Goal: Task Accomplishment & Management: Use online tool/utility

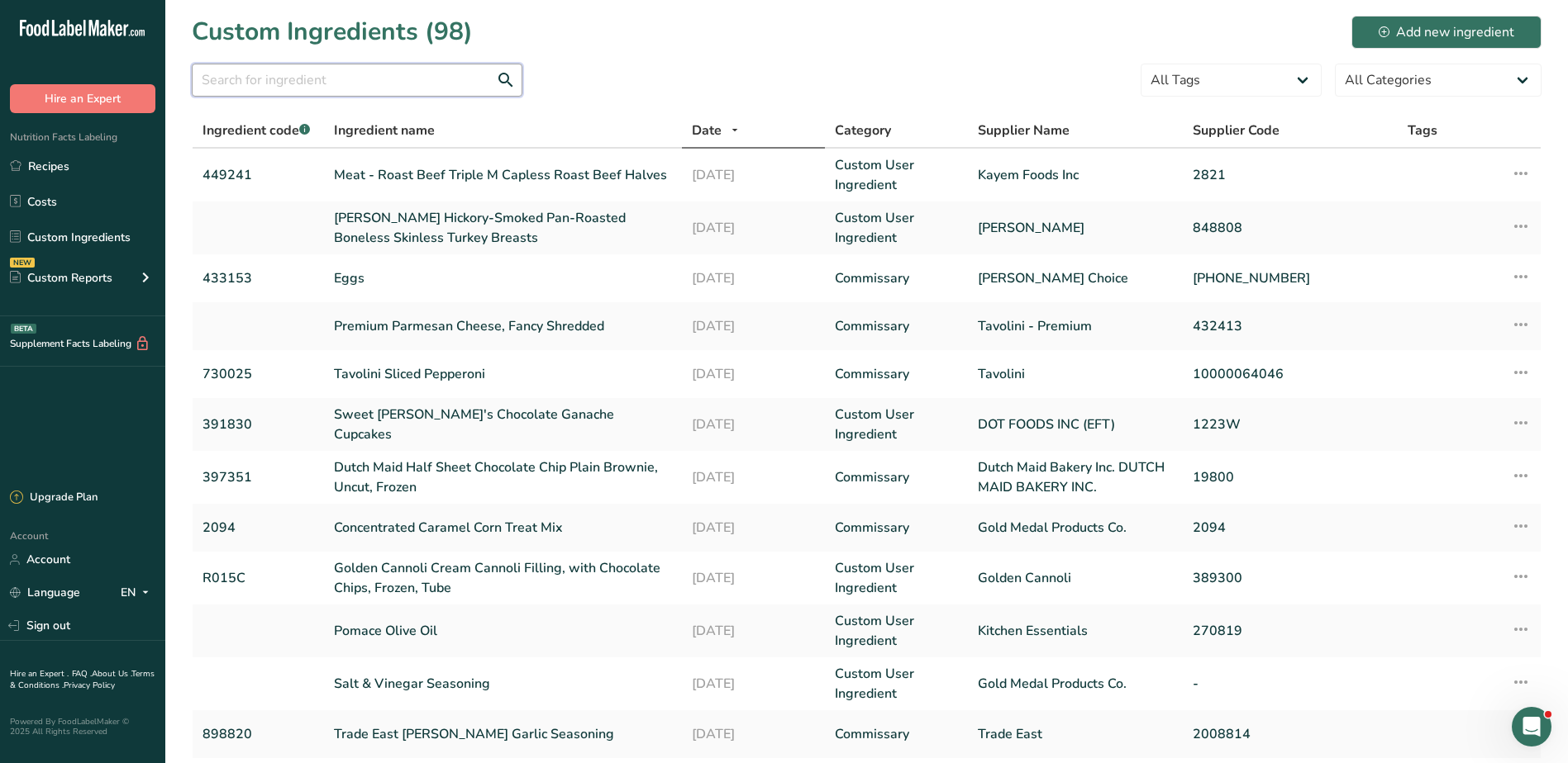
click at [271, 80] on input "text" at bounding box center [357, 81] width 331 height 33
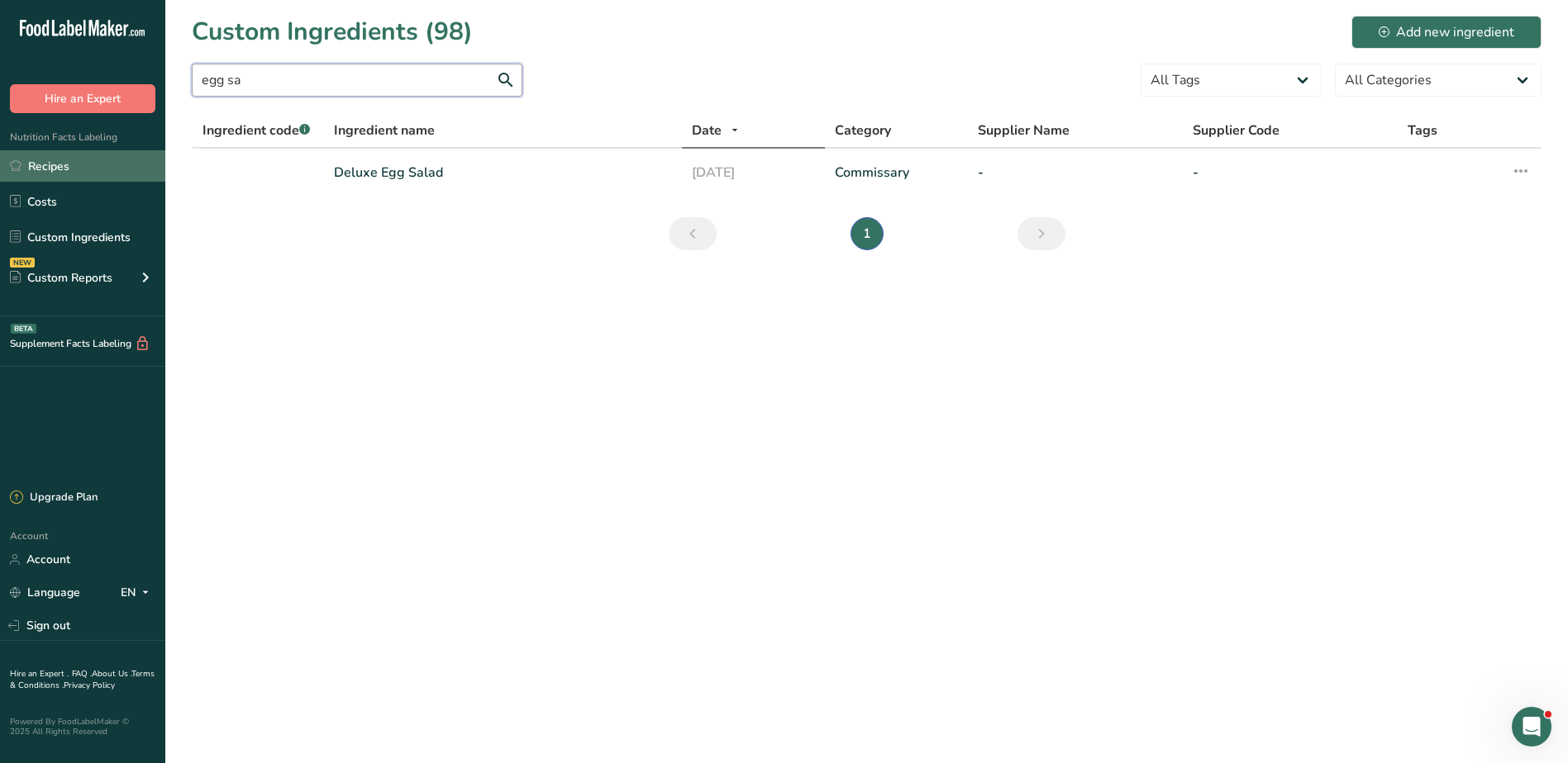
type input "egg sa"
click at [49, 170] on link "Recipes" at bounding box center [83, 166] width 165 height 31
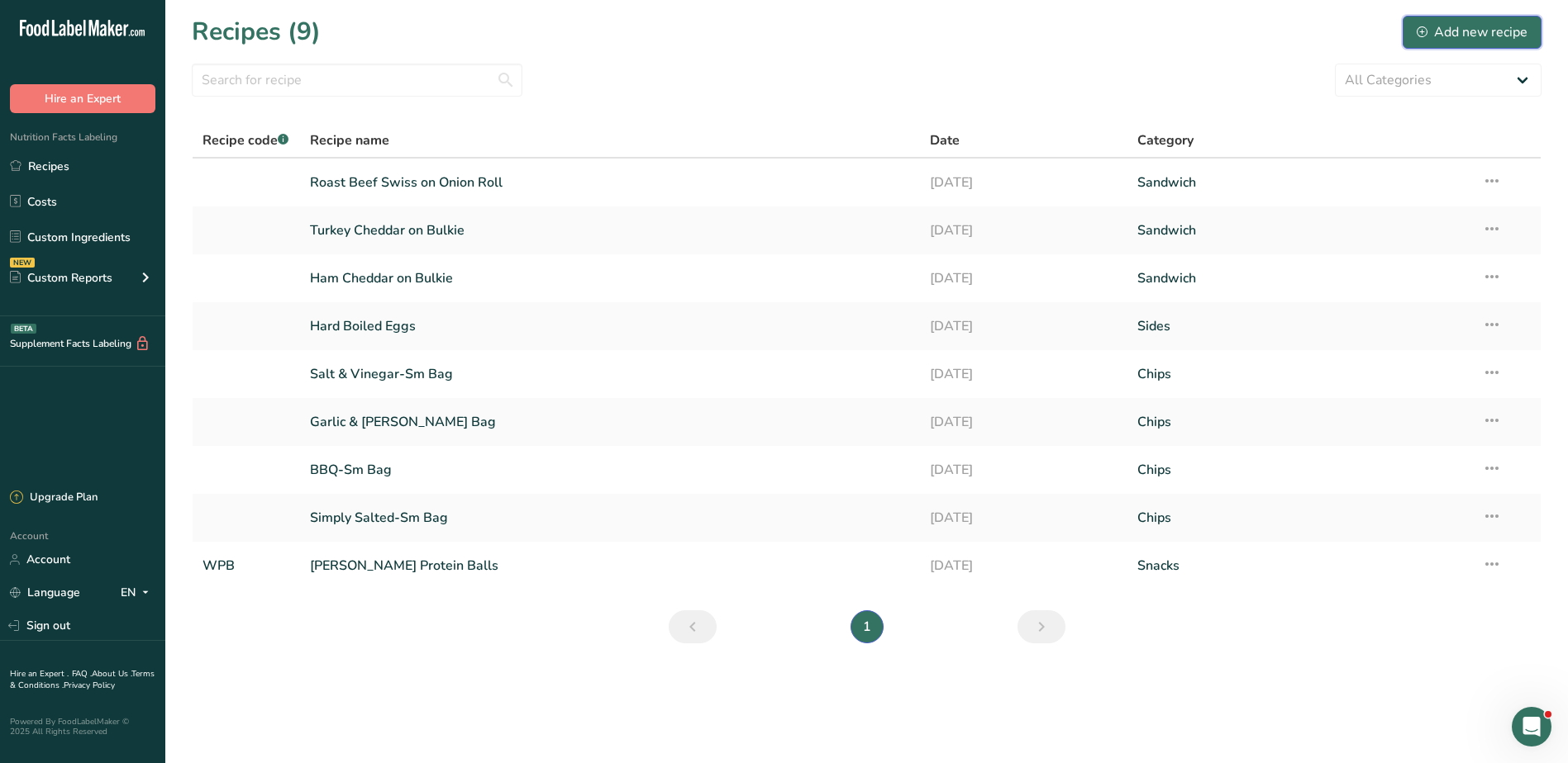
click at [1424, 28] on icon at bounding box center [1422, 31] width 11 height 11
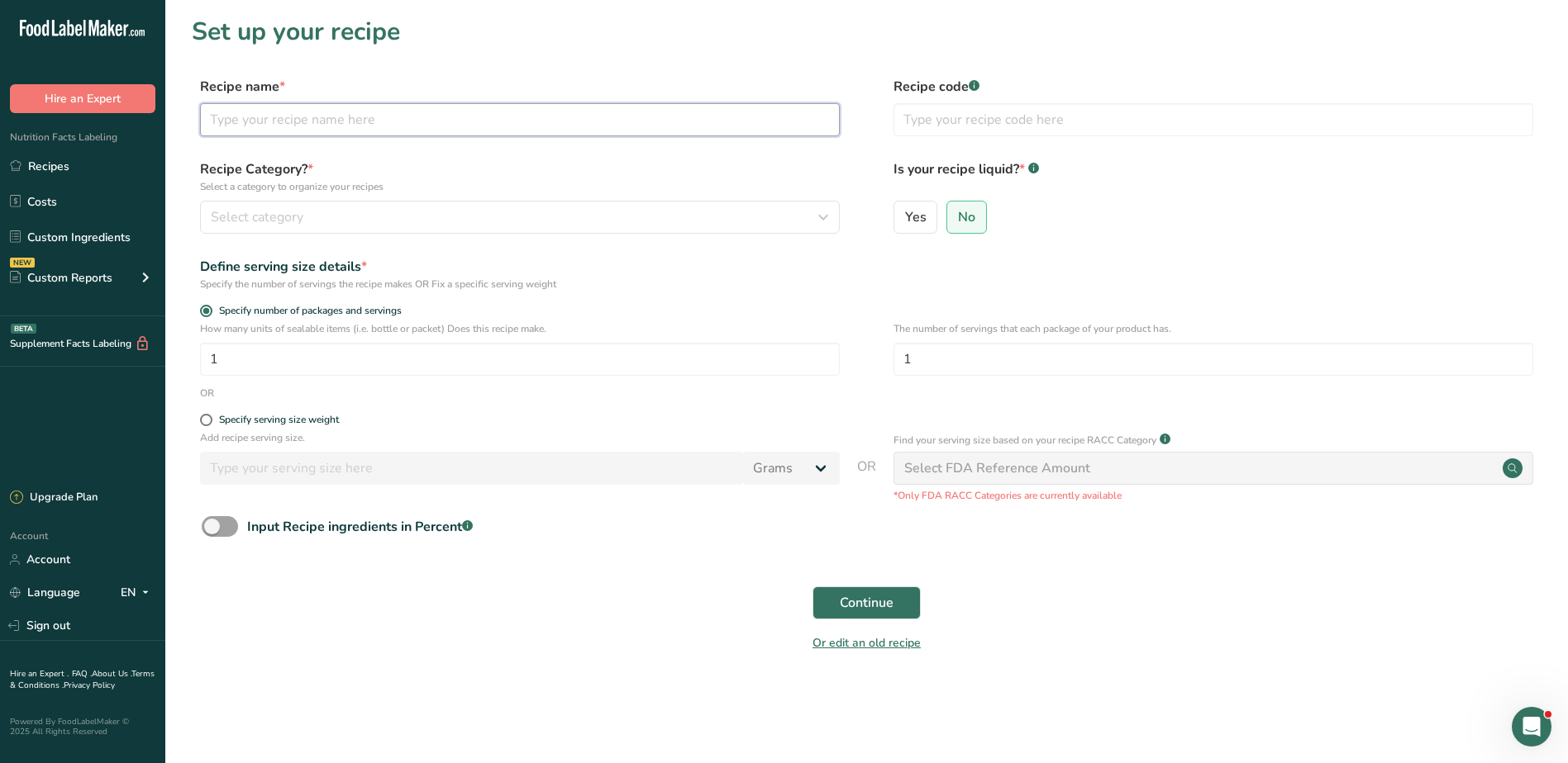
click at [440, 128] on input "text" at bounding box center [520, 120] width 640 height 33
type input "Egg Salad Sandwich"
click at [844, 597] on span "Continue" at bounding box center [867, 603] width 54 height 20
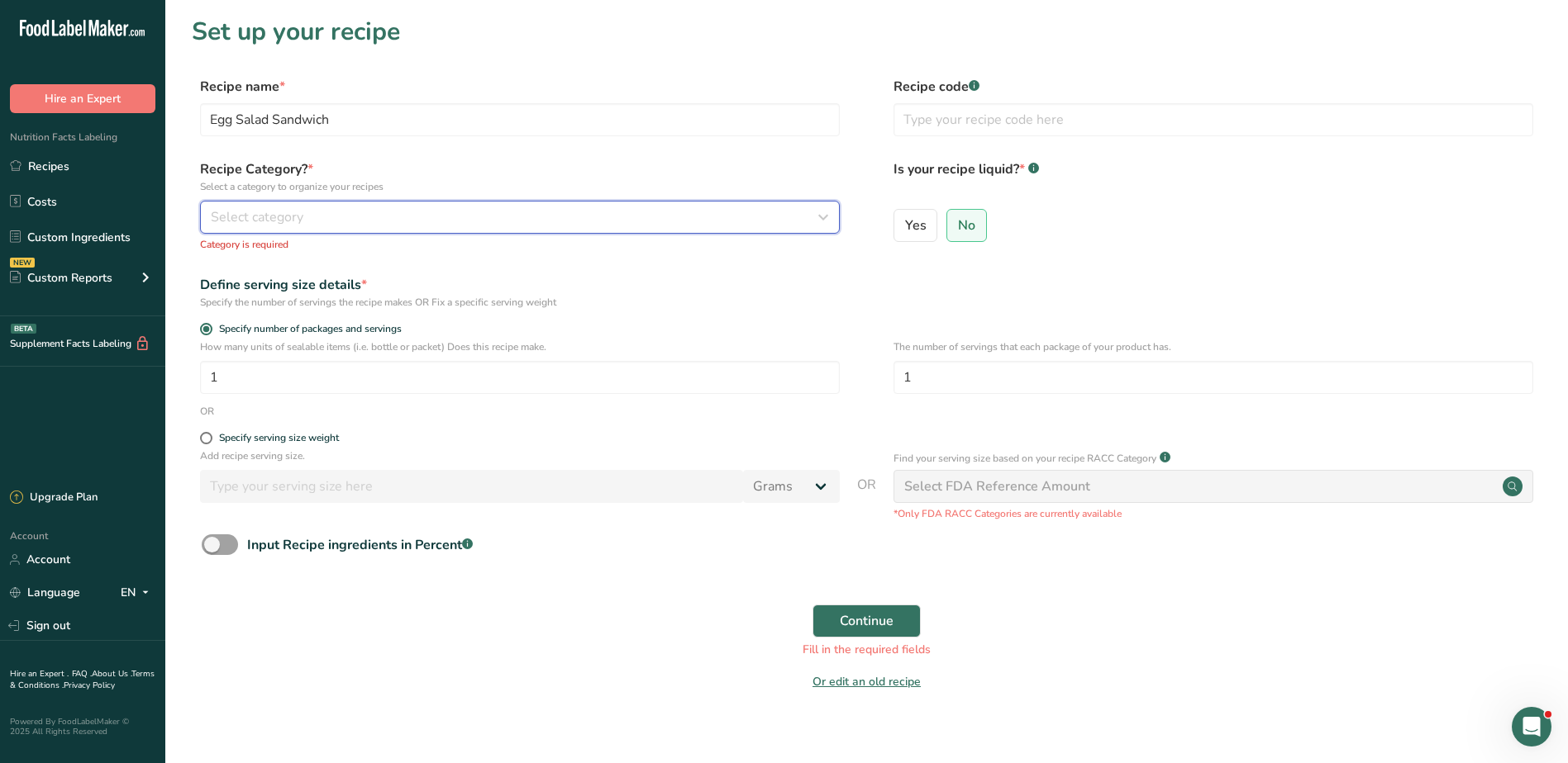
click at [828, 220] on icon "button" at bounding box center [823, 217] width 20 height 29
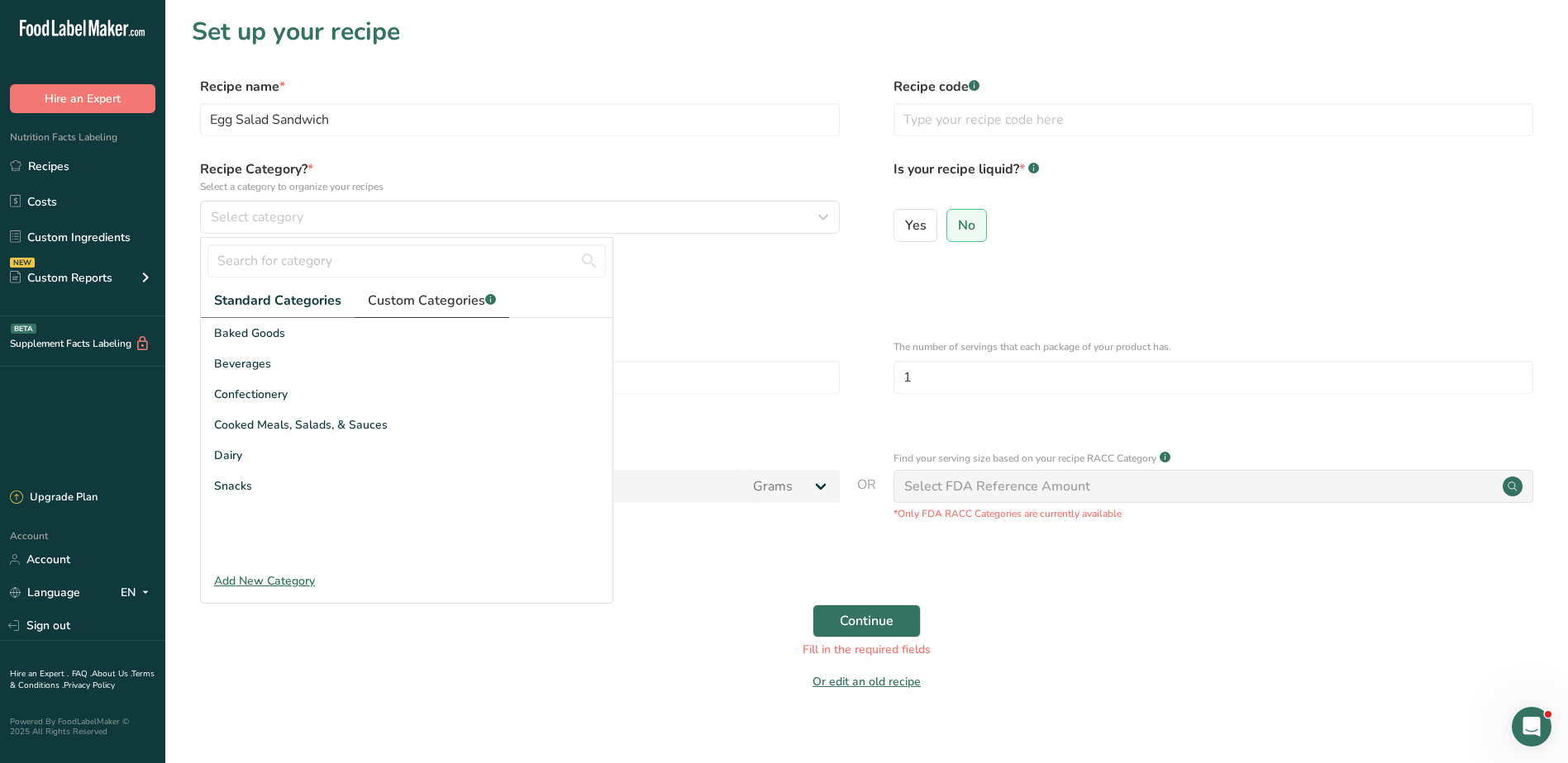
click at [420, 302] on span "Custom Categories .a-a{fill:#347362;}.b-a{fill:#fff;}" at bounding box center [431, 300] width 128 height 20
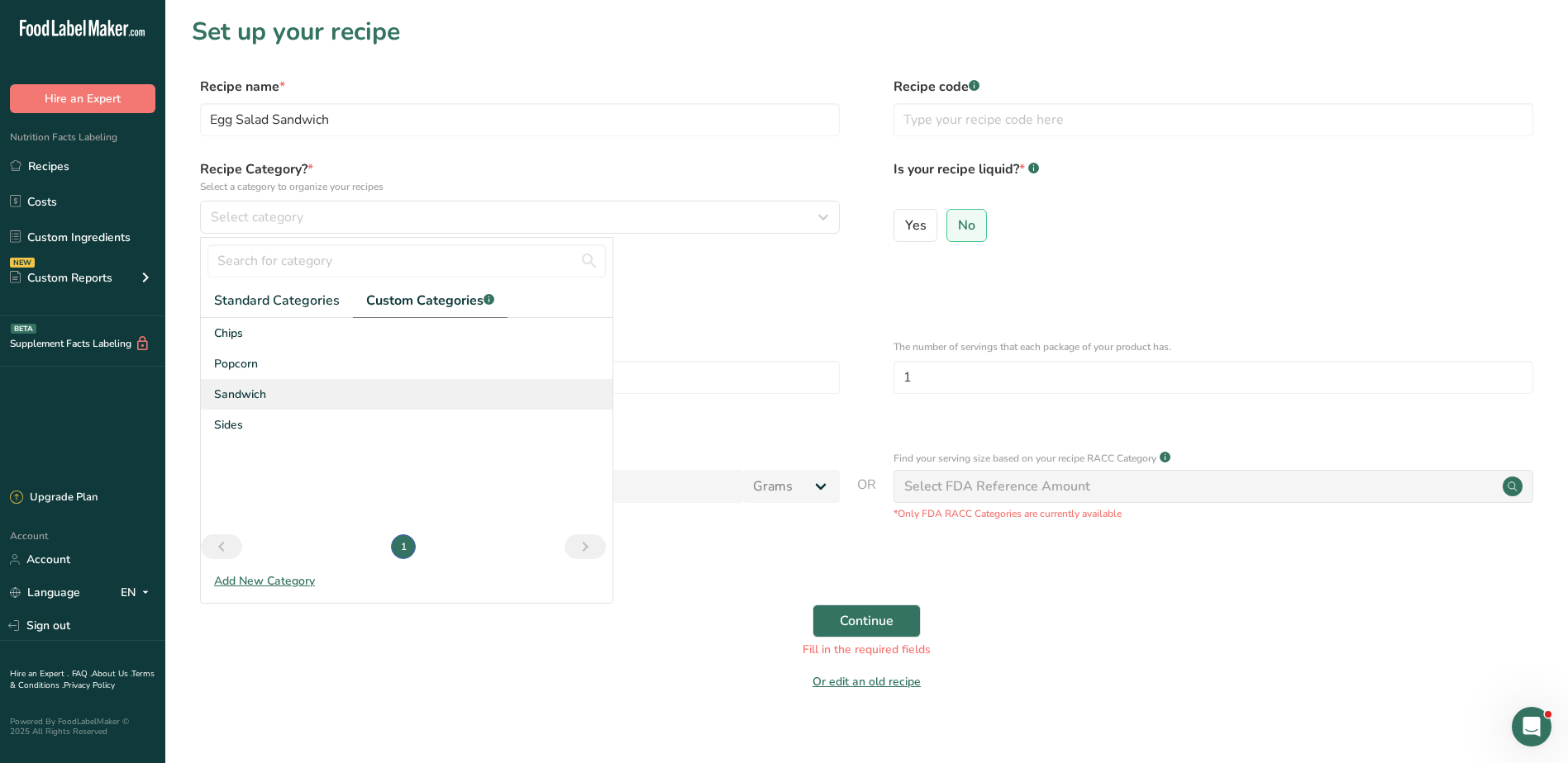
click at [258, 391] on span "Sandwich" at bounding box center [240, 395] width 52 height 18
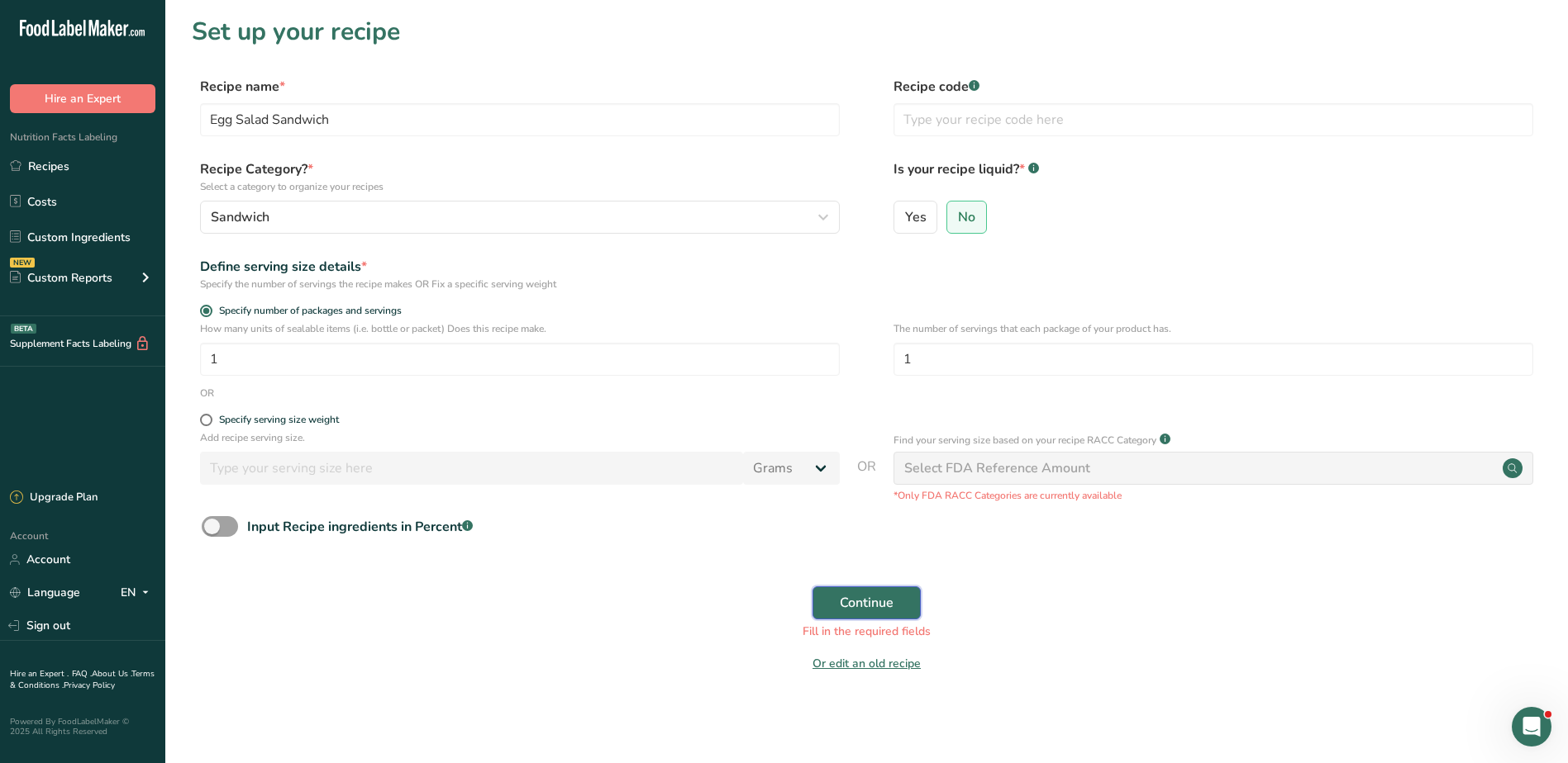
click at [839, 591] on button "Continue" at bounding box center [867, 603] width 108 height 33
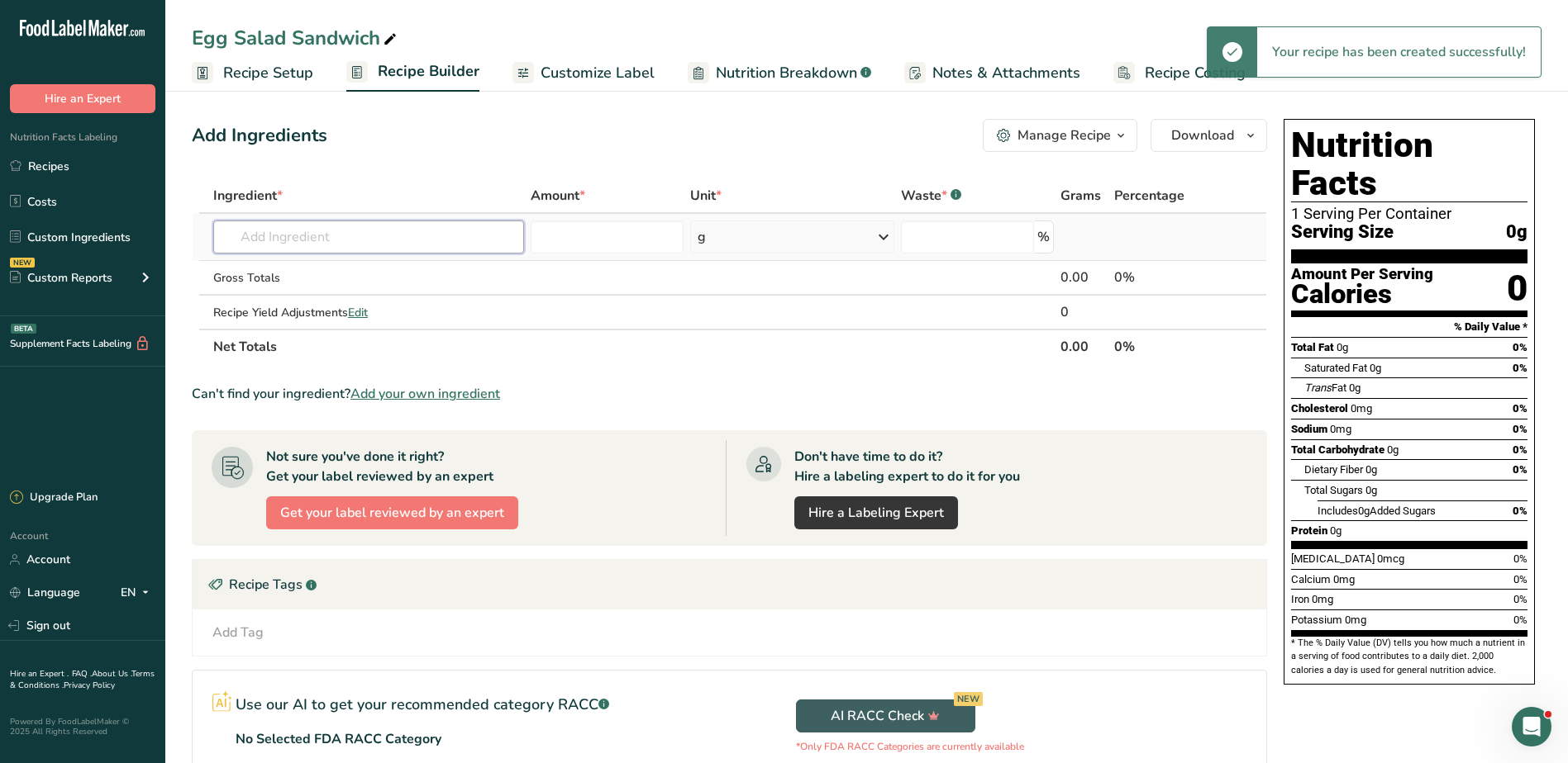
click at [372, 243] on input "text" at bounding box center [368, 238] width 310 height 33
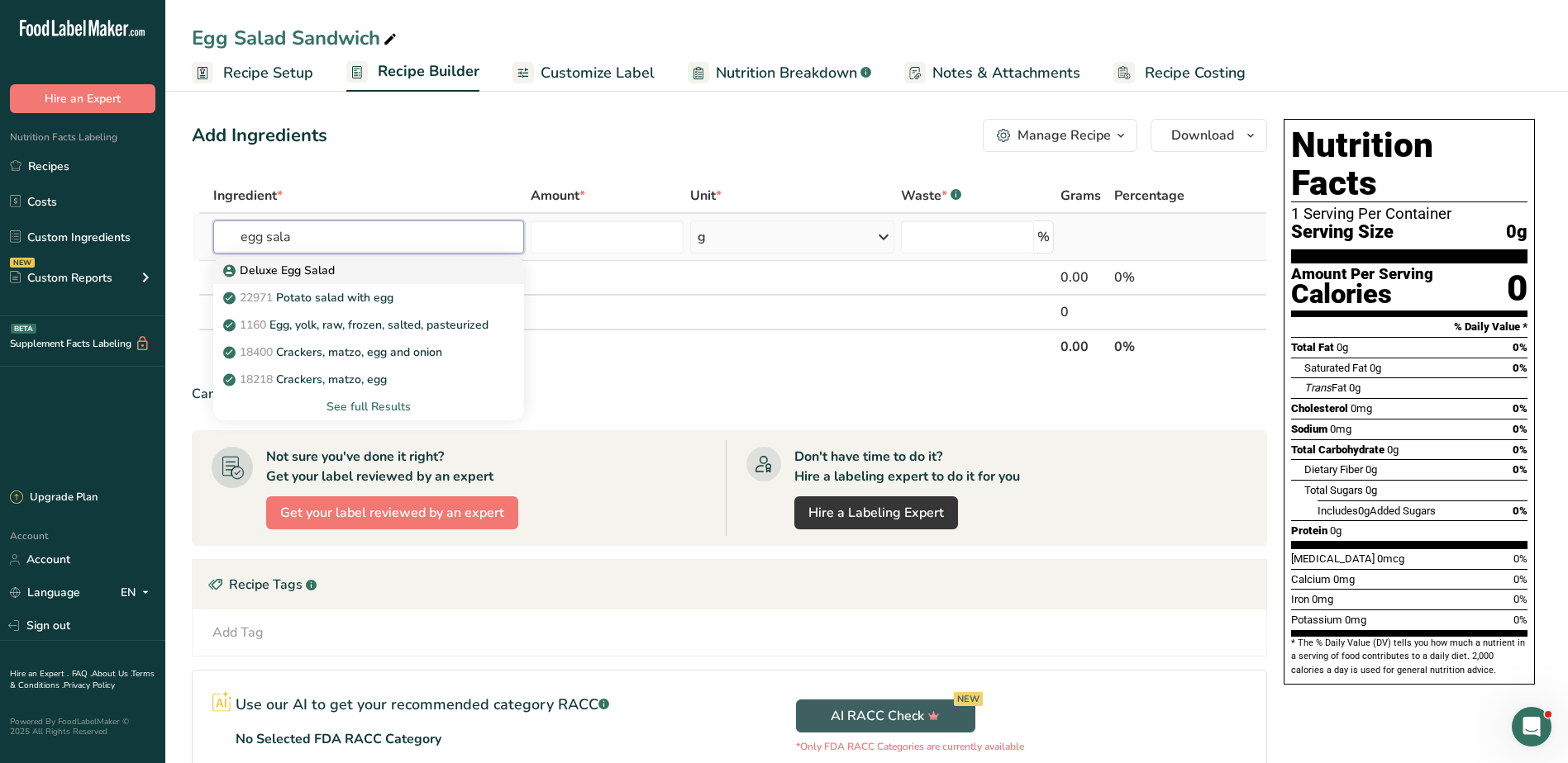
type input "egg sala"
click at [361, 263] on div "Deluxe Egg Salad" at bounding box center [356, 271] width 258 height 18
type input "Deluxe Egg Salad"
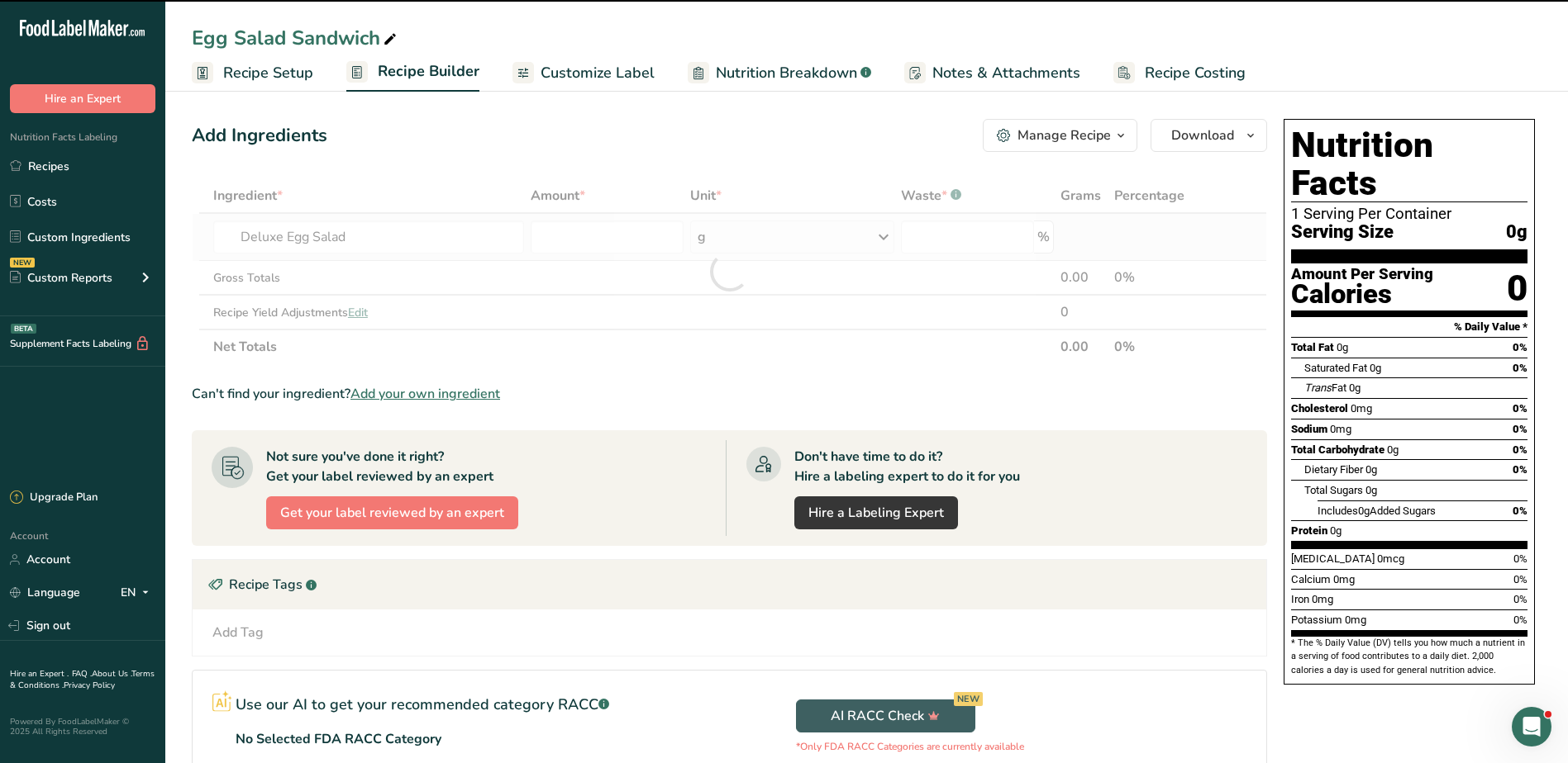
type input "0"
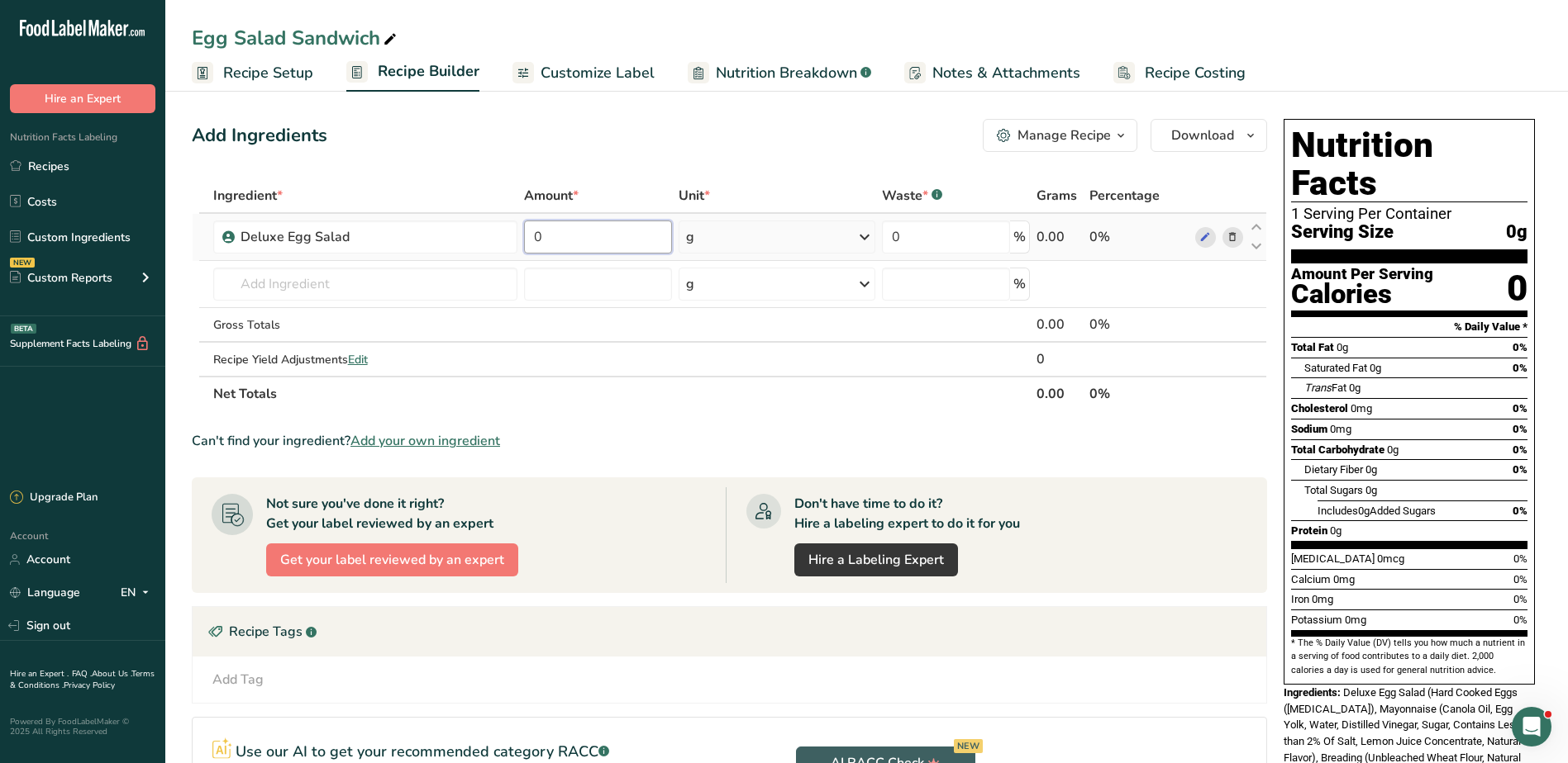
drag, startPoint x: 597, startPoint y: 239, endPoint x: 523, endPoint y: 237, distance: 74.0
click at [523, 237] on td "0" at bounding box center [597, 238] width 154 height 47
type input "4"
click at [777, 245] on div "Ingredient * Amount * Unit * Waste * .a-a{fill:#347362;}.b-a{fill:#fff;} Grams …" at bounding box center [729, 295] width 1076 height 233
click at [865, 237] on icon at bounding box center [865, 237] width 20 height 29
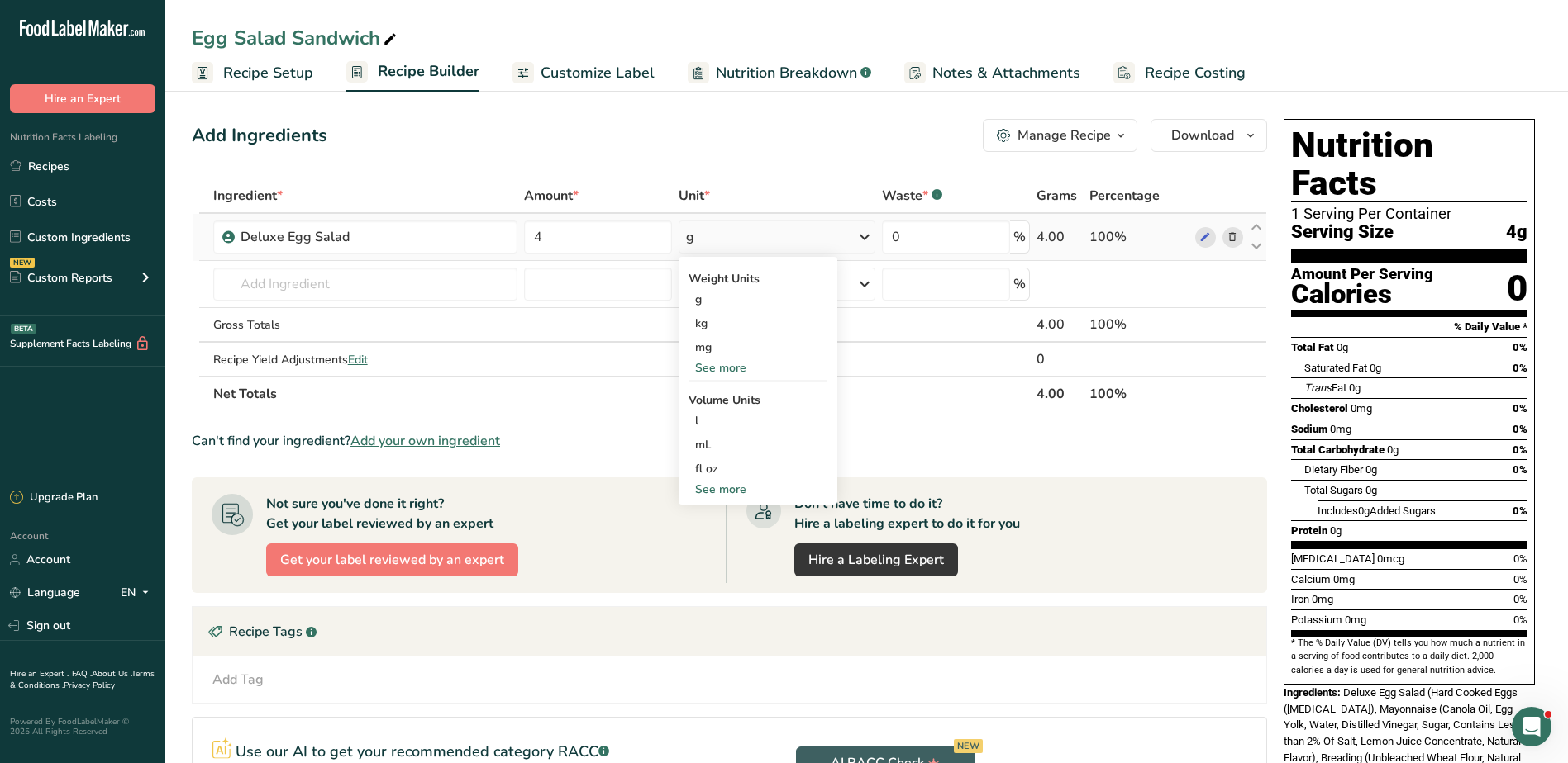
click at [743, 359] on div "See more" at bounding box center [757, 368] width 139 height 18
click at [725, 413] on div "oz" at bounding box center [757, 419] width 139 height 24
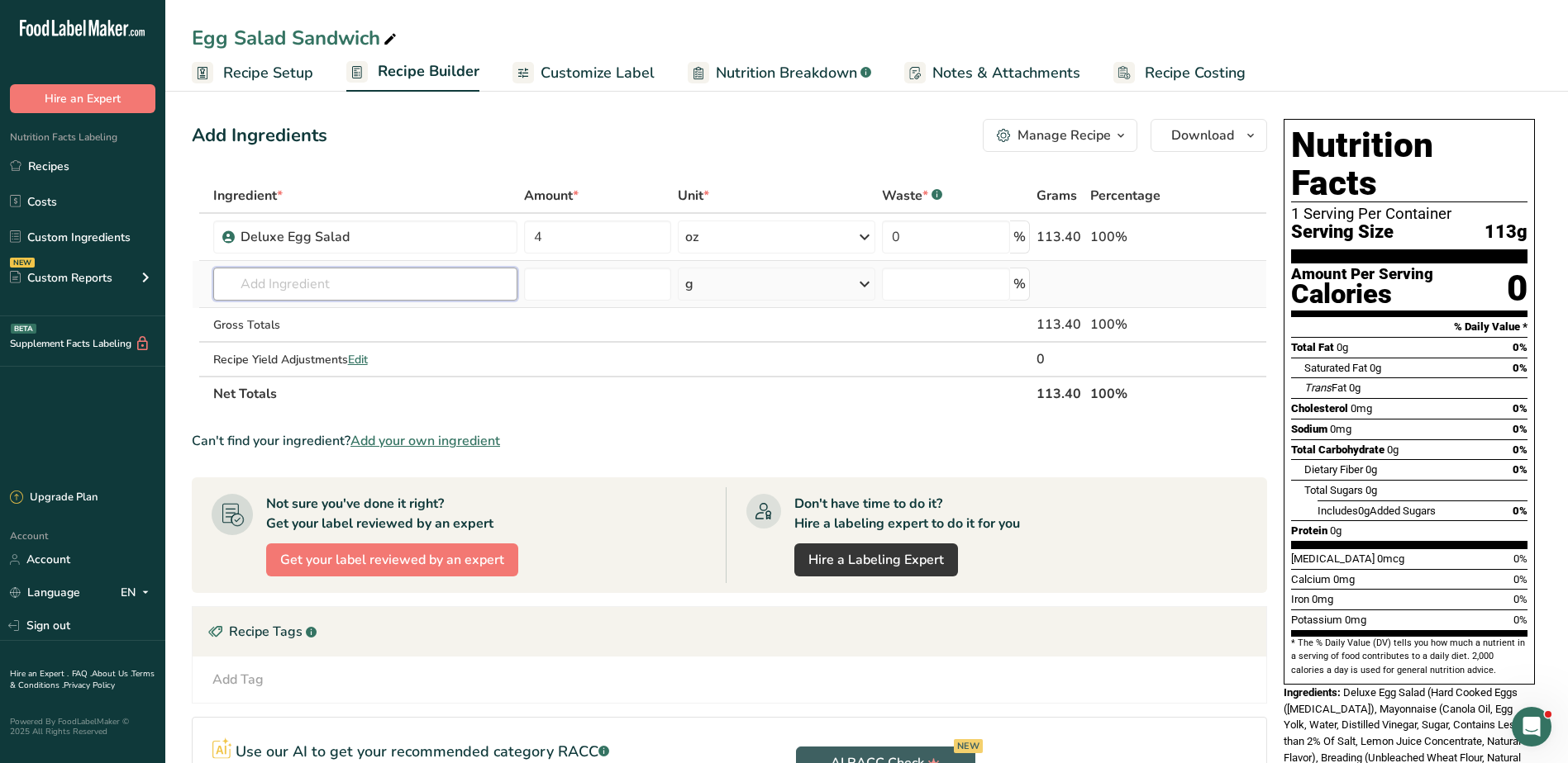
click at [418, 290] on input "text" at bounding box center [365, 285] width 305 height 33
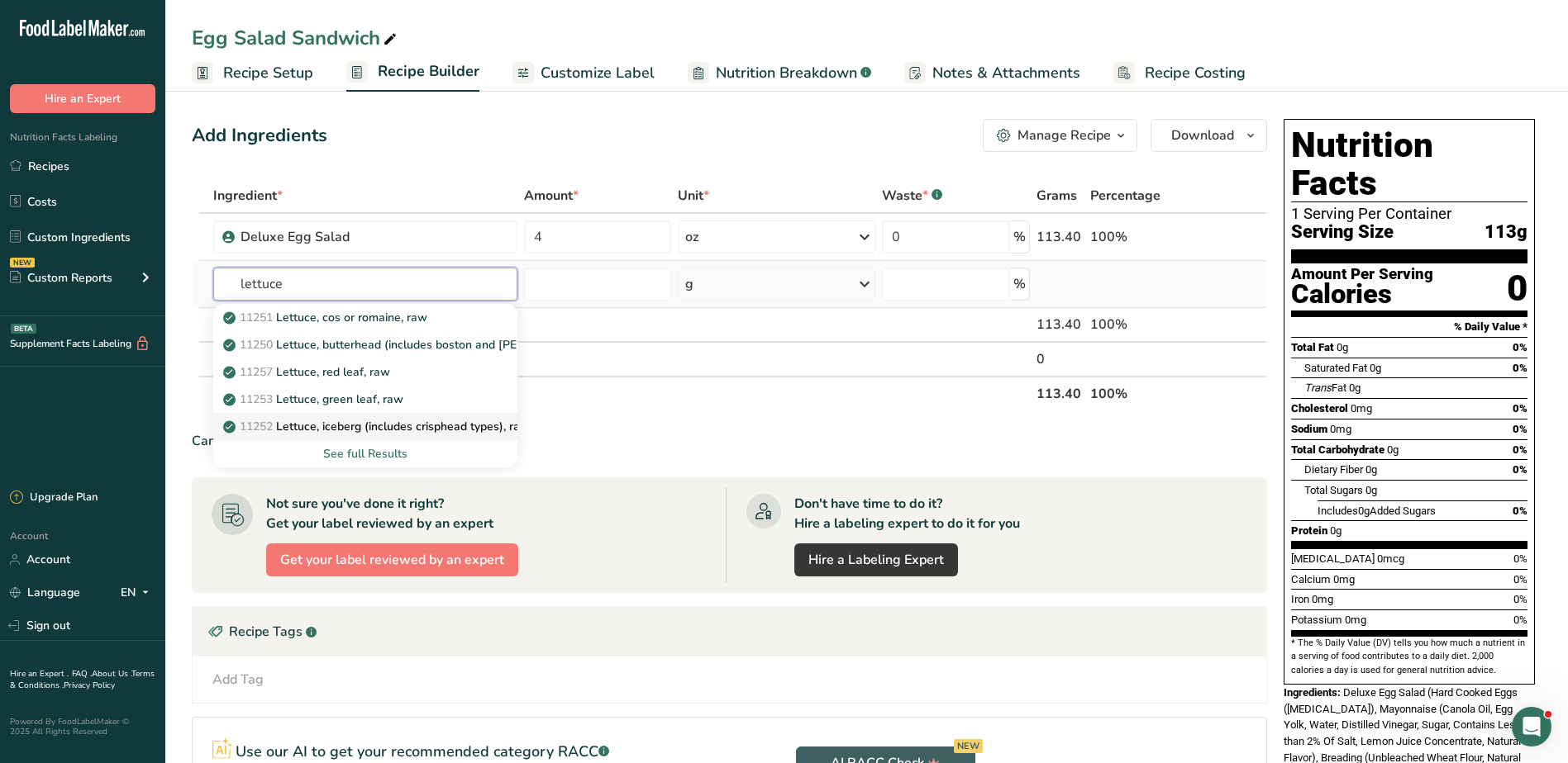
type input "lettuce"
click at [390, 420] on p "11252 Lettuce, iceberg (includes crisphead types), raw" at bounding box center [378, 427] width 304 height 18
type input "Lettuce, iceberg (includes crisphead types), raw"
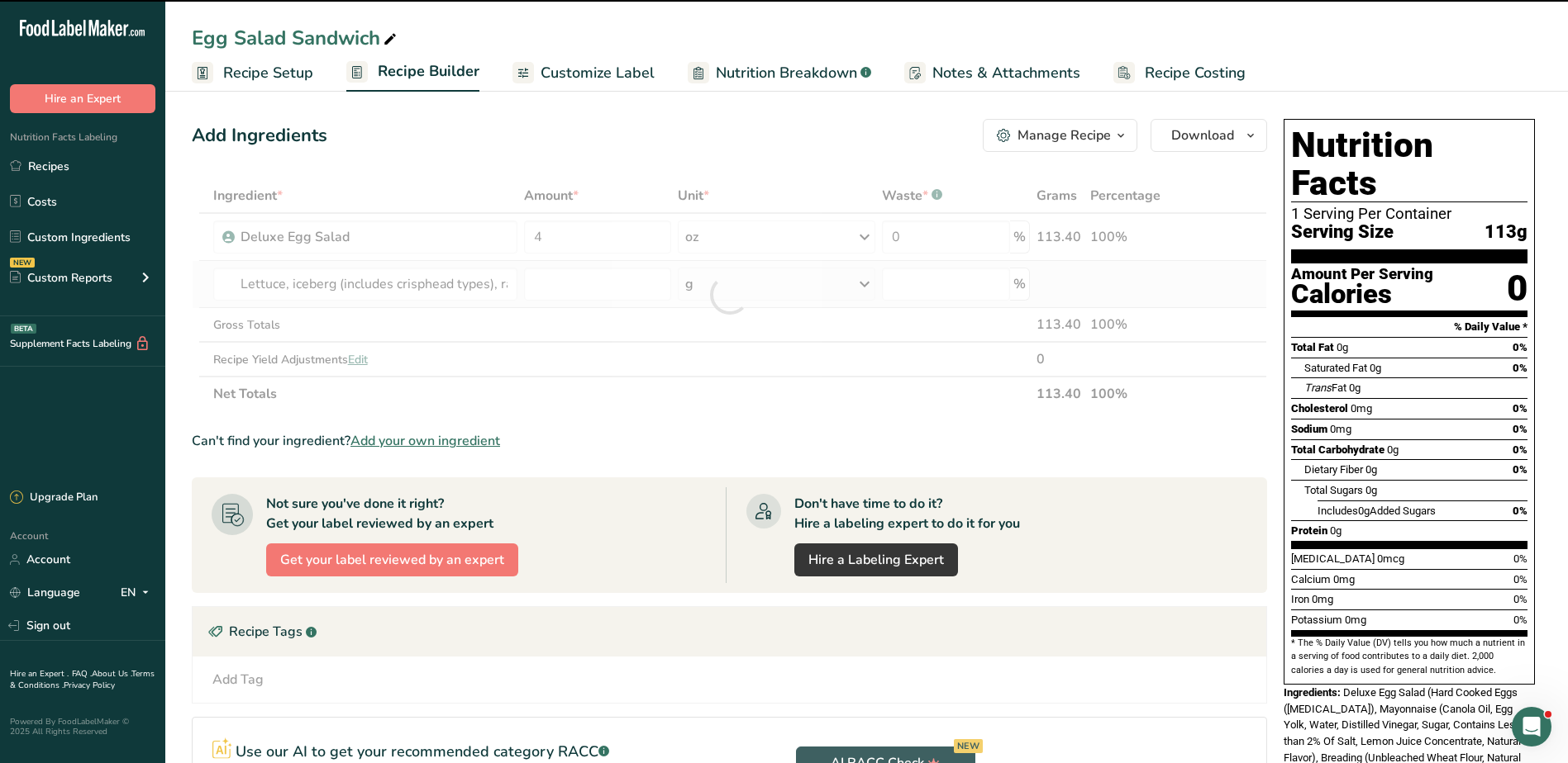
type input "0"
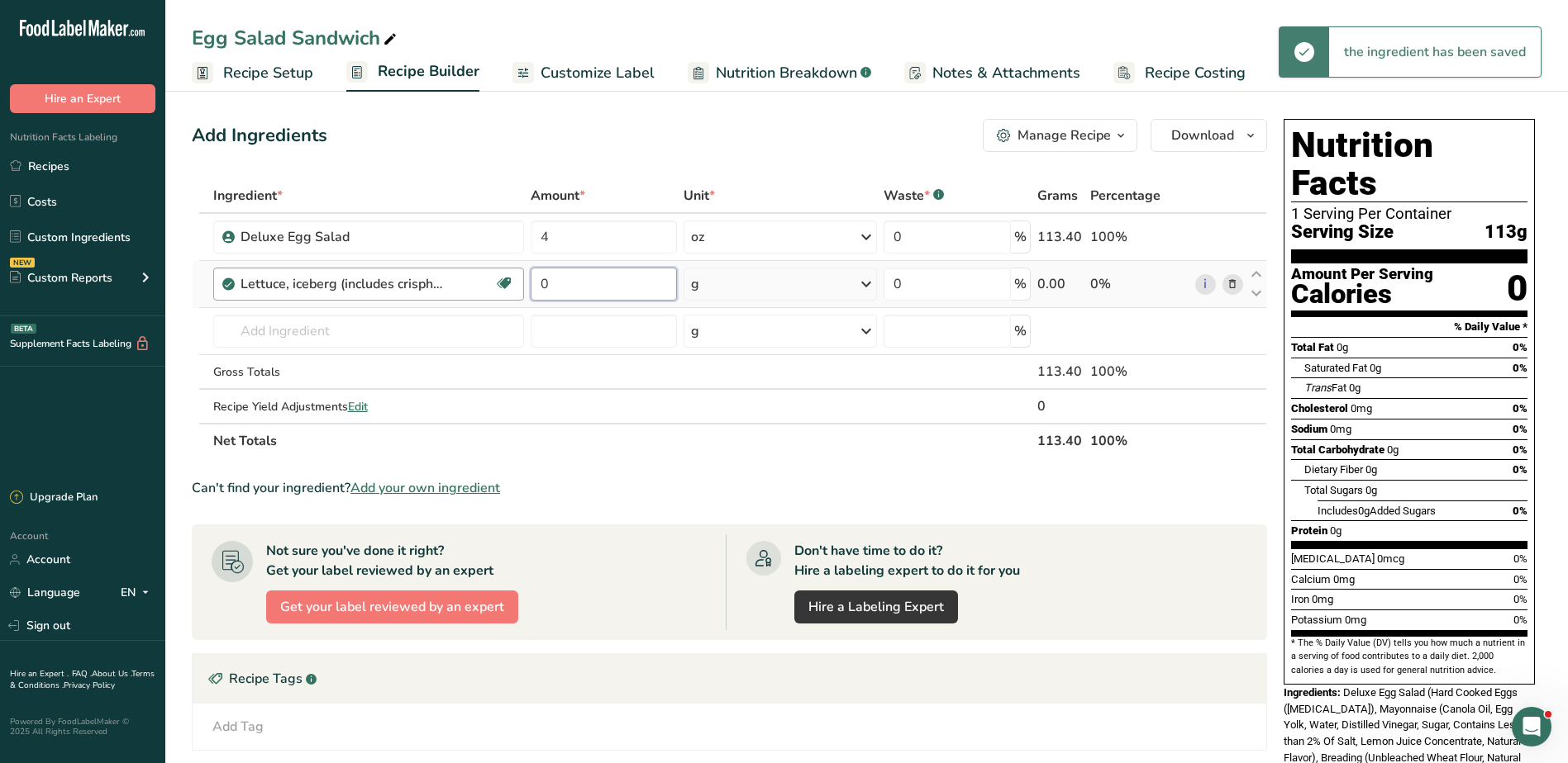
drag, startPoint x: 619, startPoint y: 281, endPoint x: 519, endPoint y: 280, distance: 100.0
click at [519, 280] on tr "Lettuce, iceberg (includes crisphead types), raw Dairy free Gluten free Vegan V…" at bounding box center [729, 285] width 1074 height 47
type input "1"
click at [865, 279] on div "Ingredient * Amount * Unit * Waste * .a-a{fill:#347362;}.b-a{fill:#fff;} Grams …" at bounding box center [729, 318] width 1076 height 280
click at [865, 279] on icon at bounding box center [867, 284] width 20 height 29
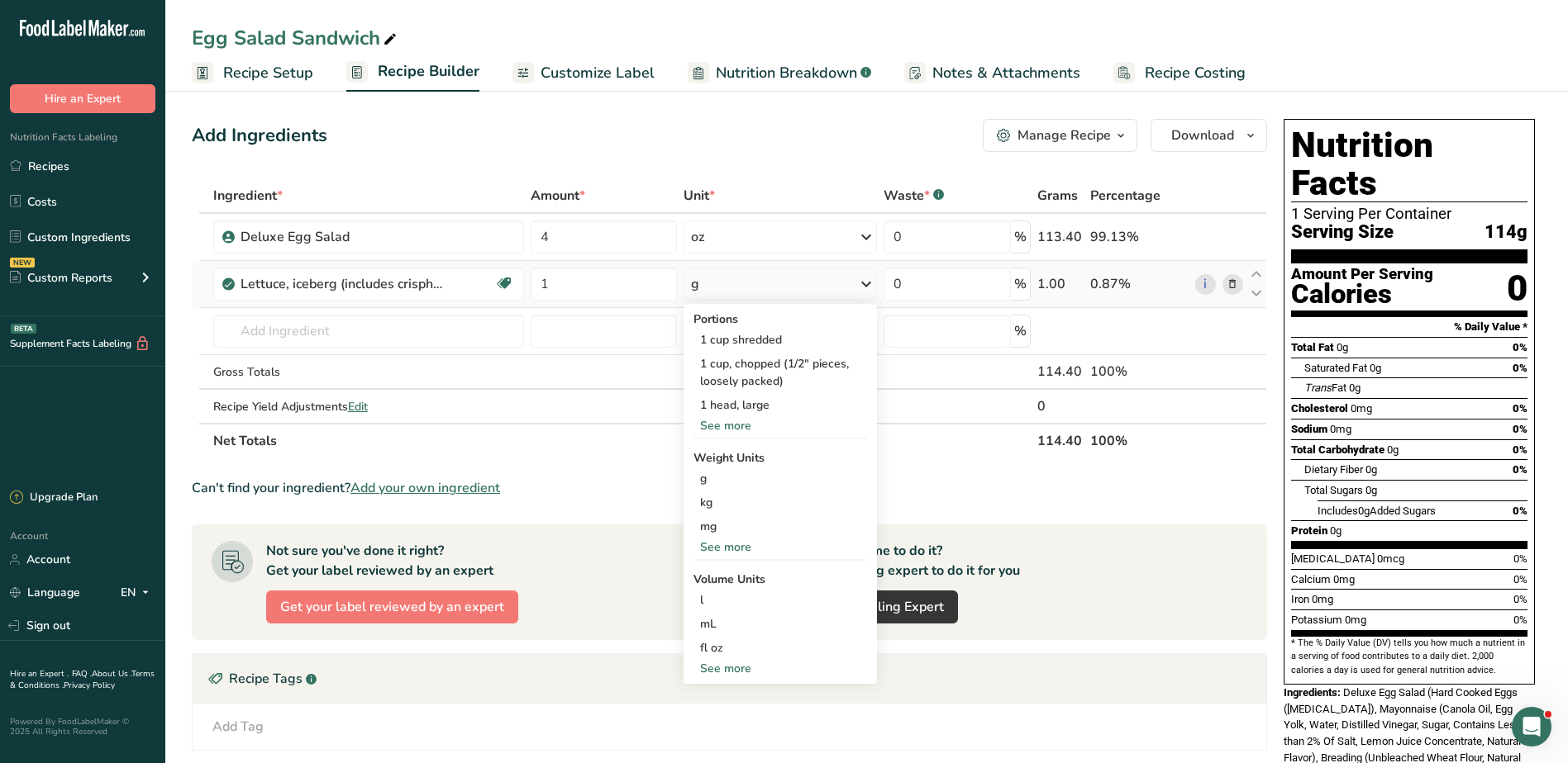
click at [741, 424] on div "See more" at bounding box center [781, 426] width 175 height 18
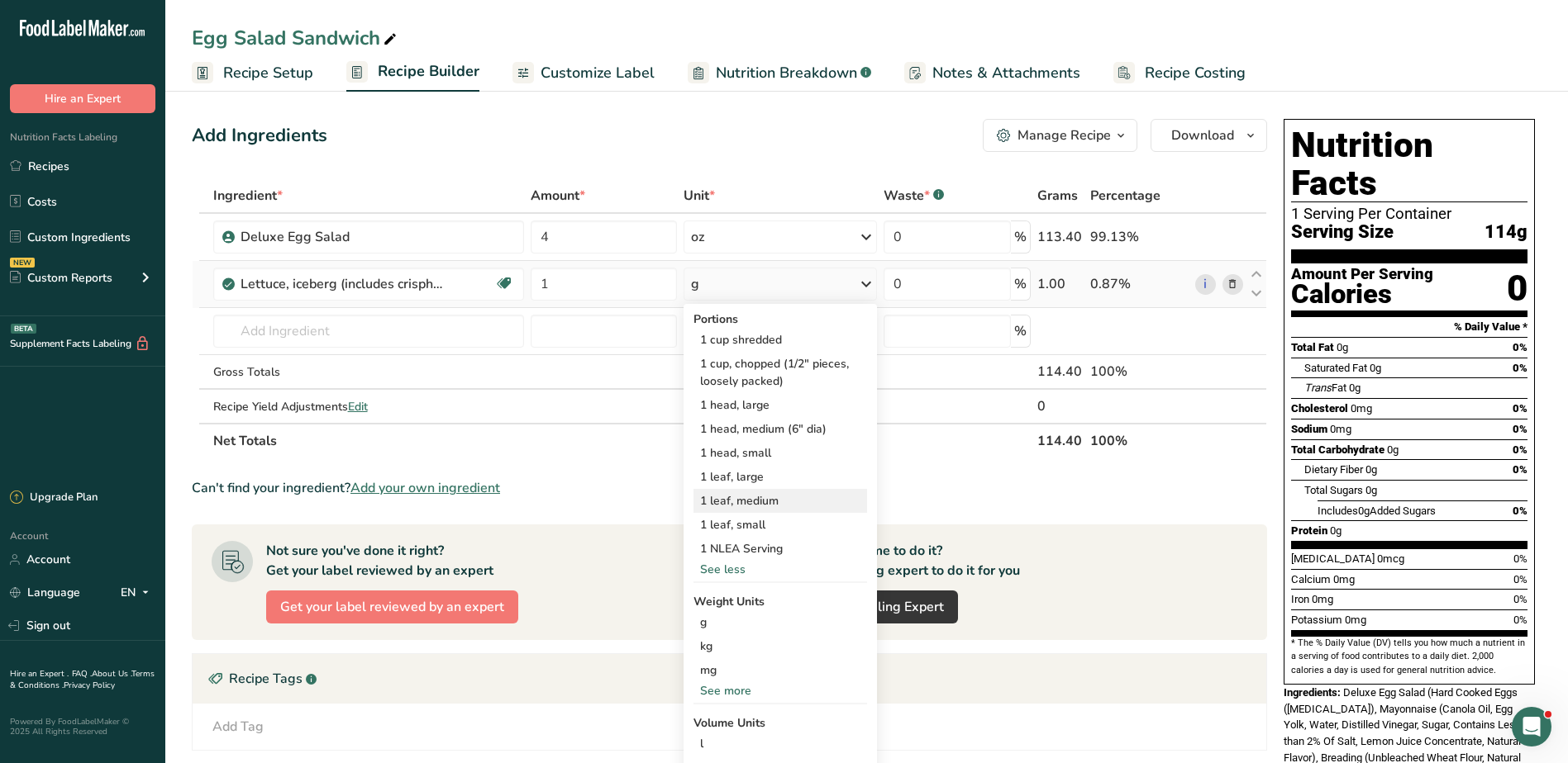
click at [758, 497] on div "1 leaf, medium" at bounding box center [781, 501] width 175 height 24
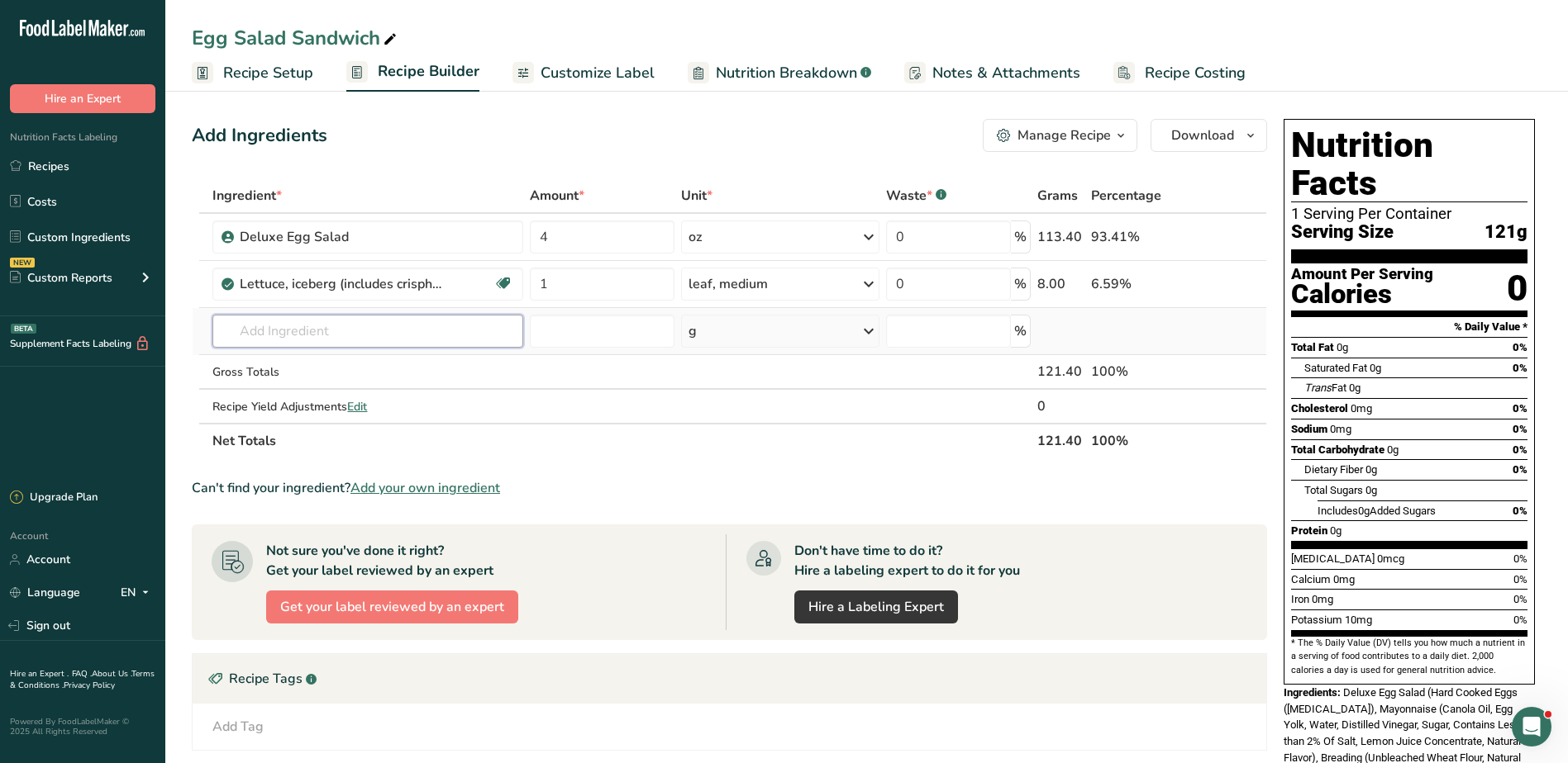
click at [401, 330] on input "text" at bounding box center [367, 332] width 310 height 33
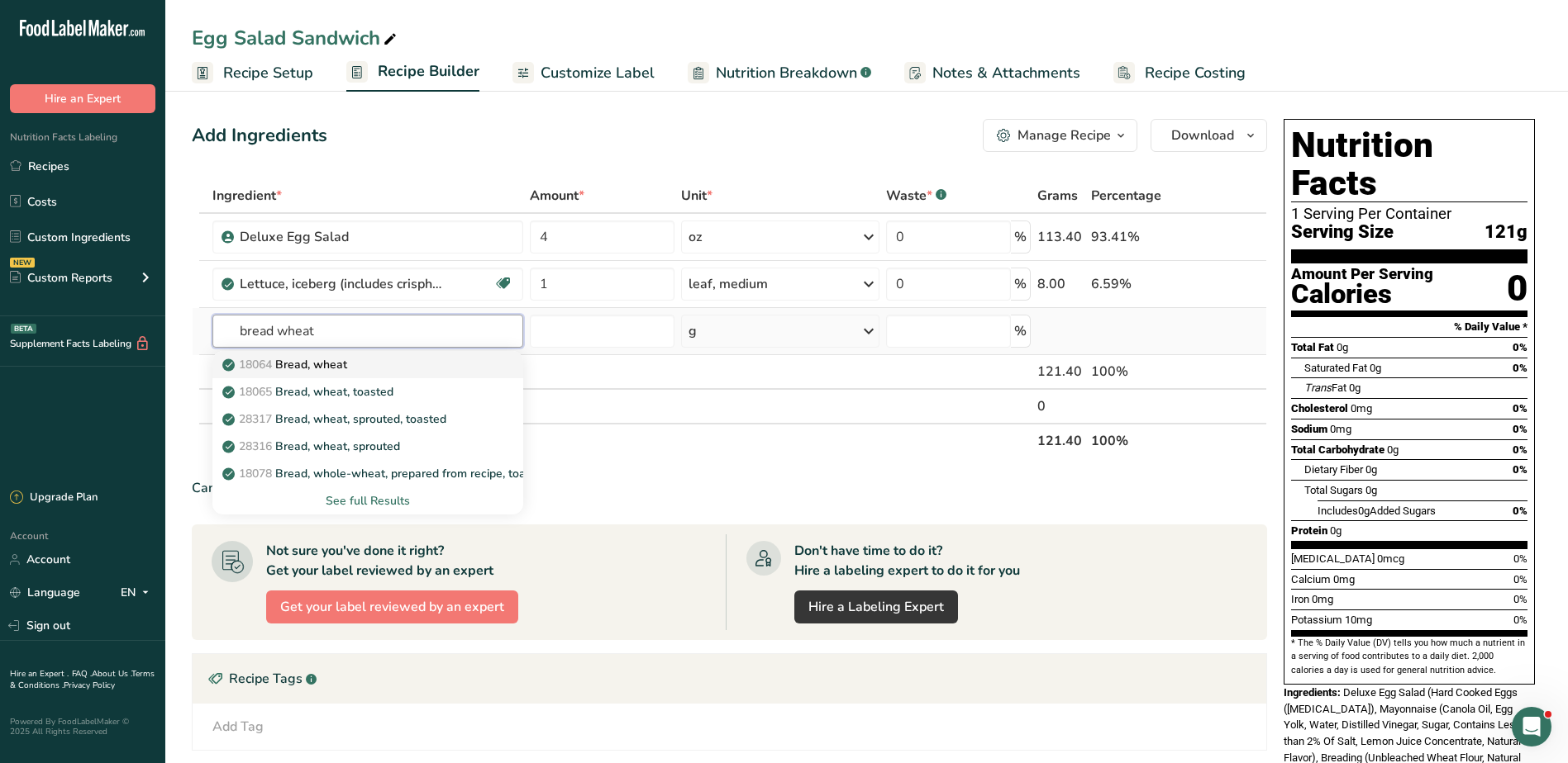
type input "bread wheat"
click at [399, 359] on div "18064 Bread, wheat" at bounding box center [355, 365] width 257 height 18
type input "Bread, wheat"
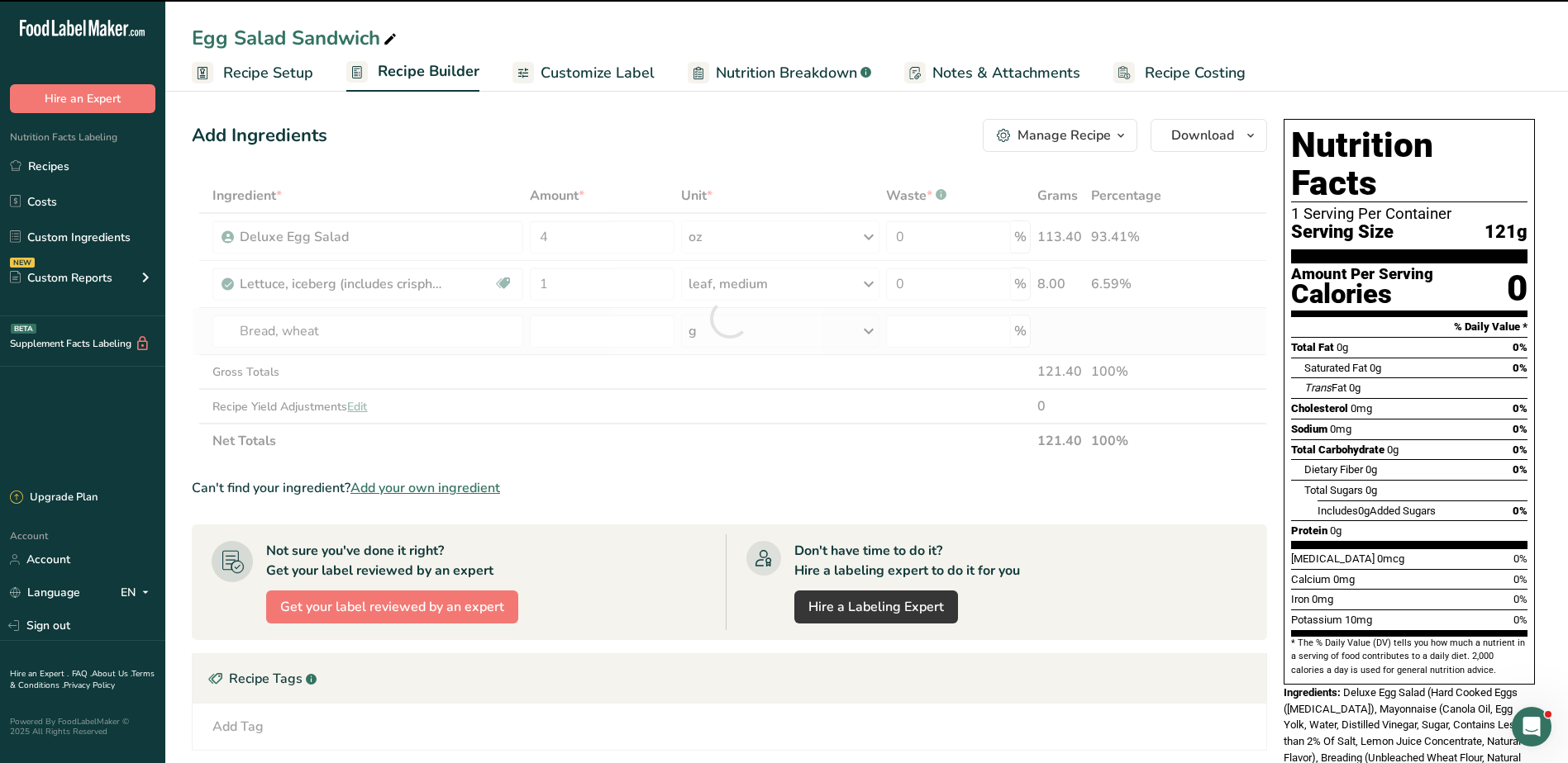
type input "0"
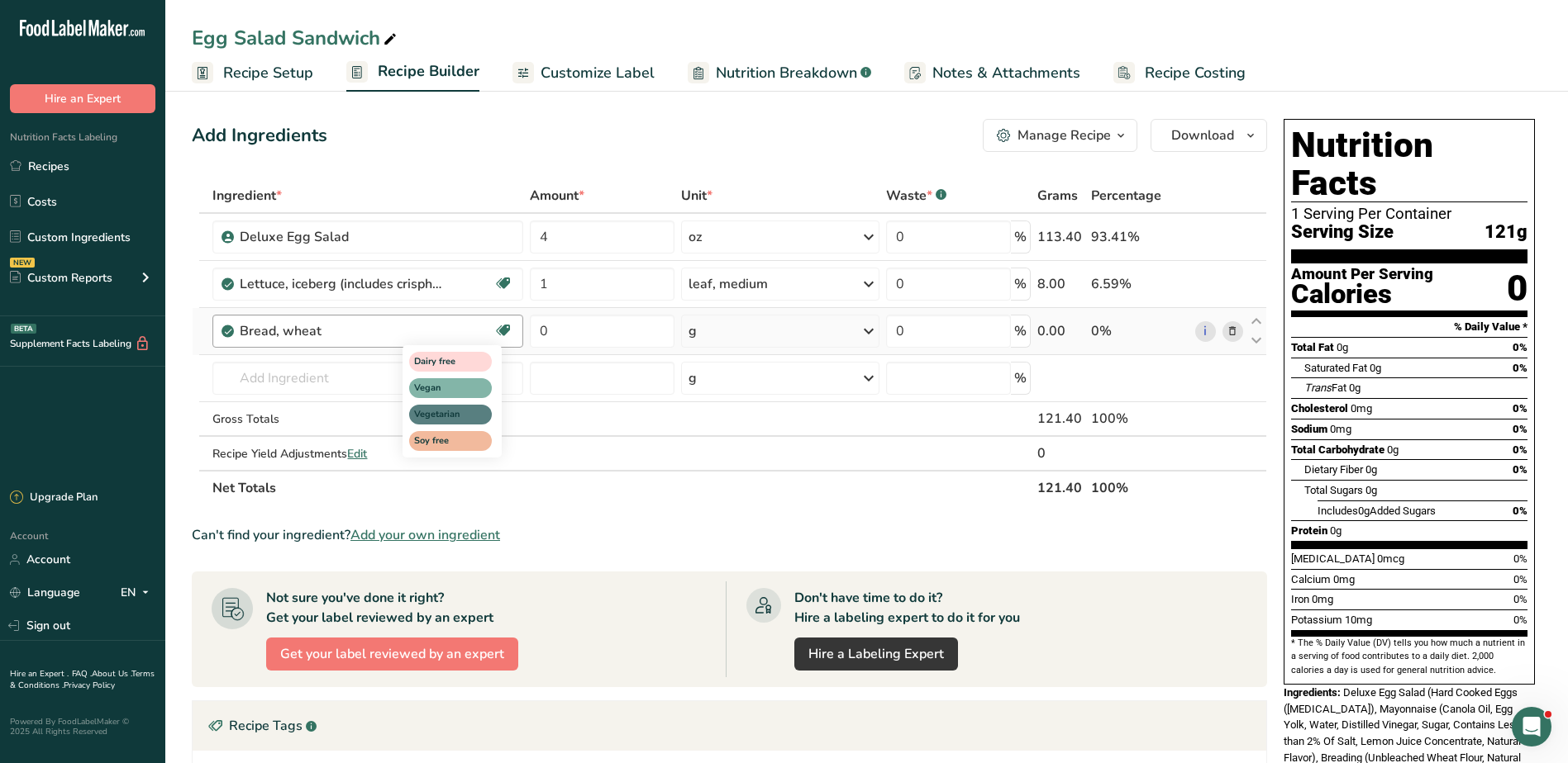
click at [510, 328] on icon at bounding box center [503, 331] width 17 height 26
click at [1235, 333] on icon at bounding box center [1233, 332] width 12 height 18
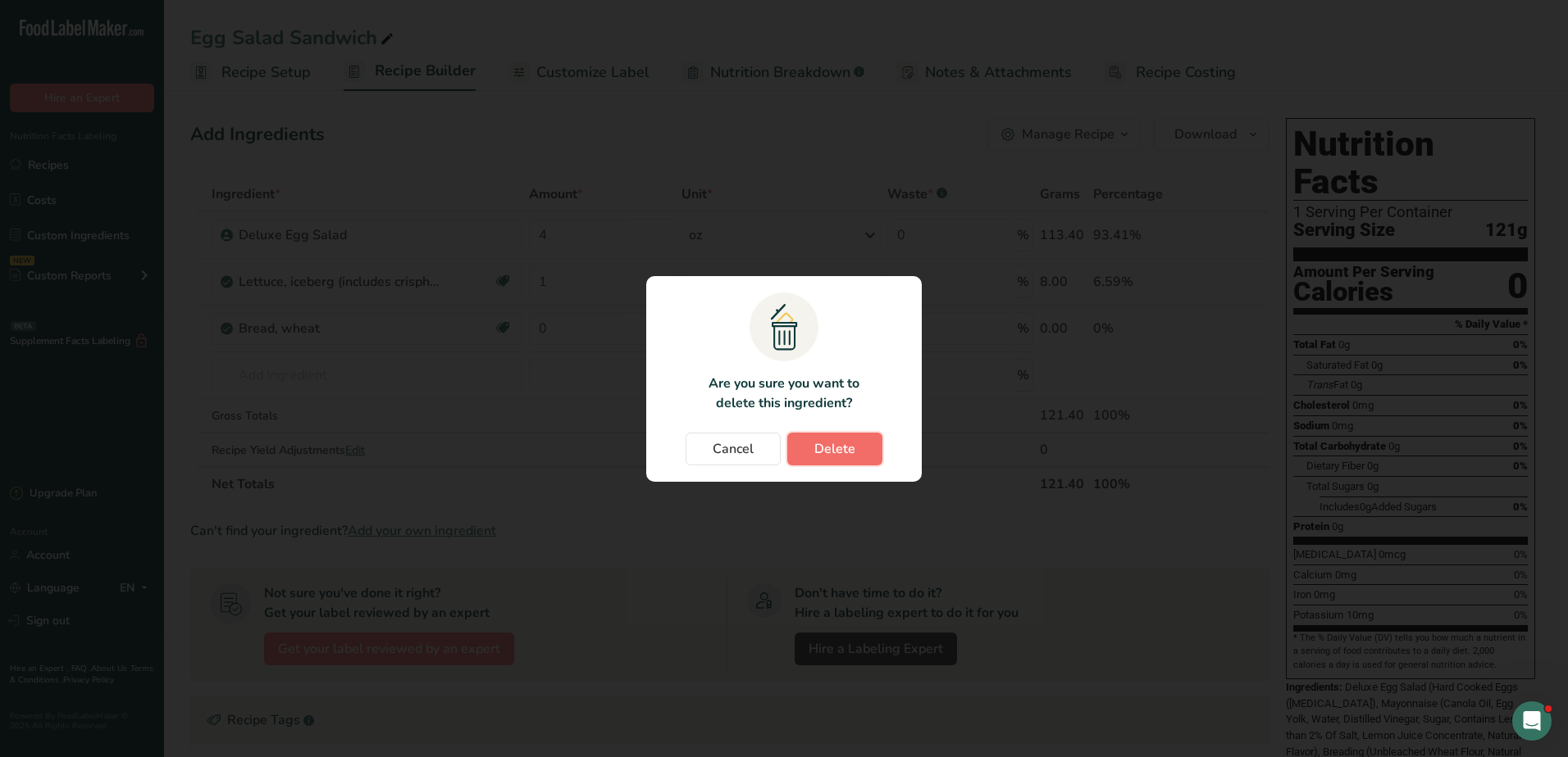
click at [820, 447] on span "Delete" at bounding box center [835, 449] width 41 height 19
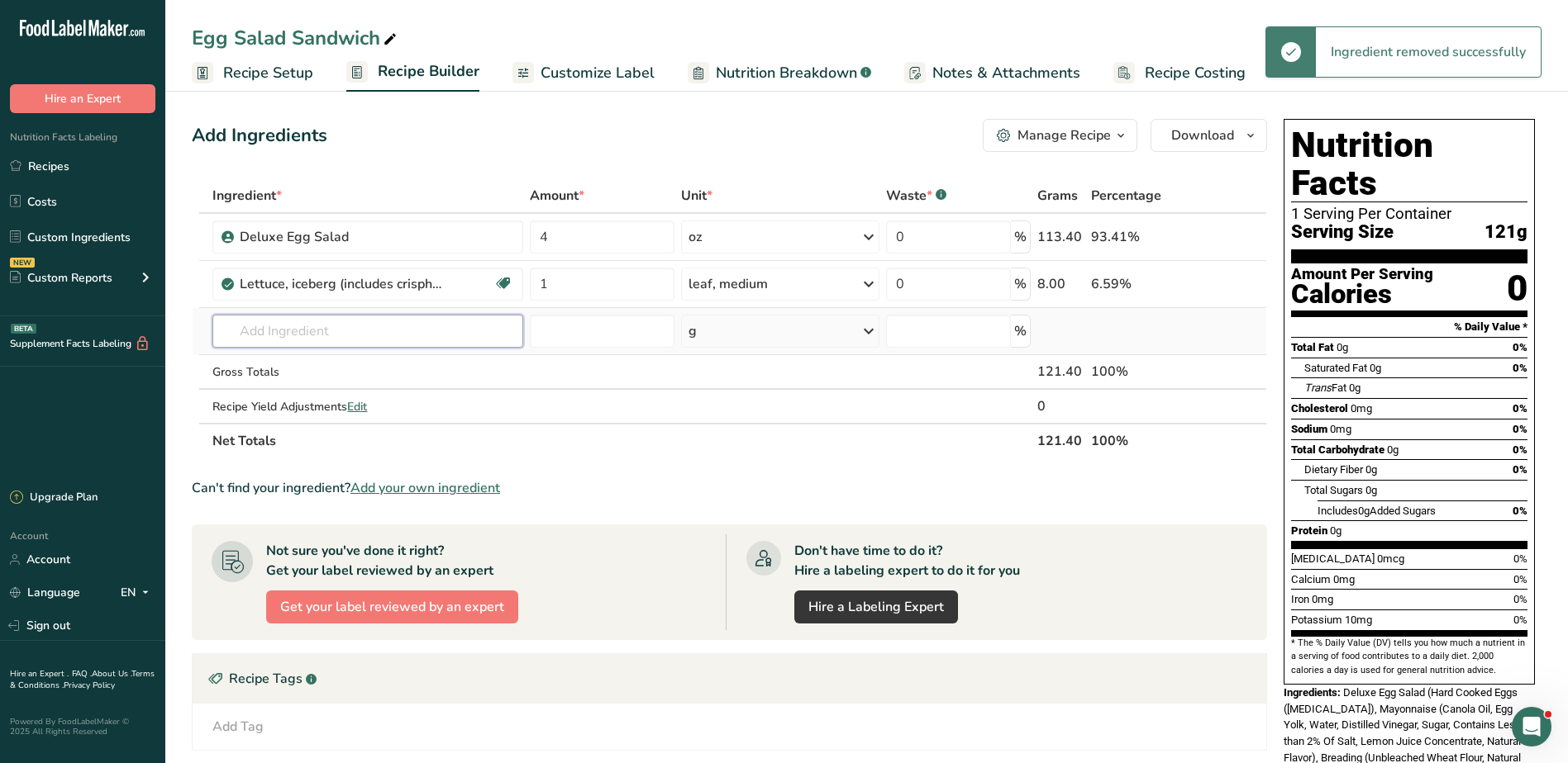
click at [349, 333] on input "text" at bounding box center [367, 332] width 310 height 33
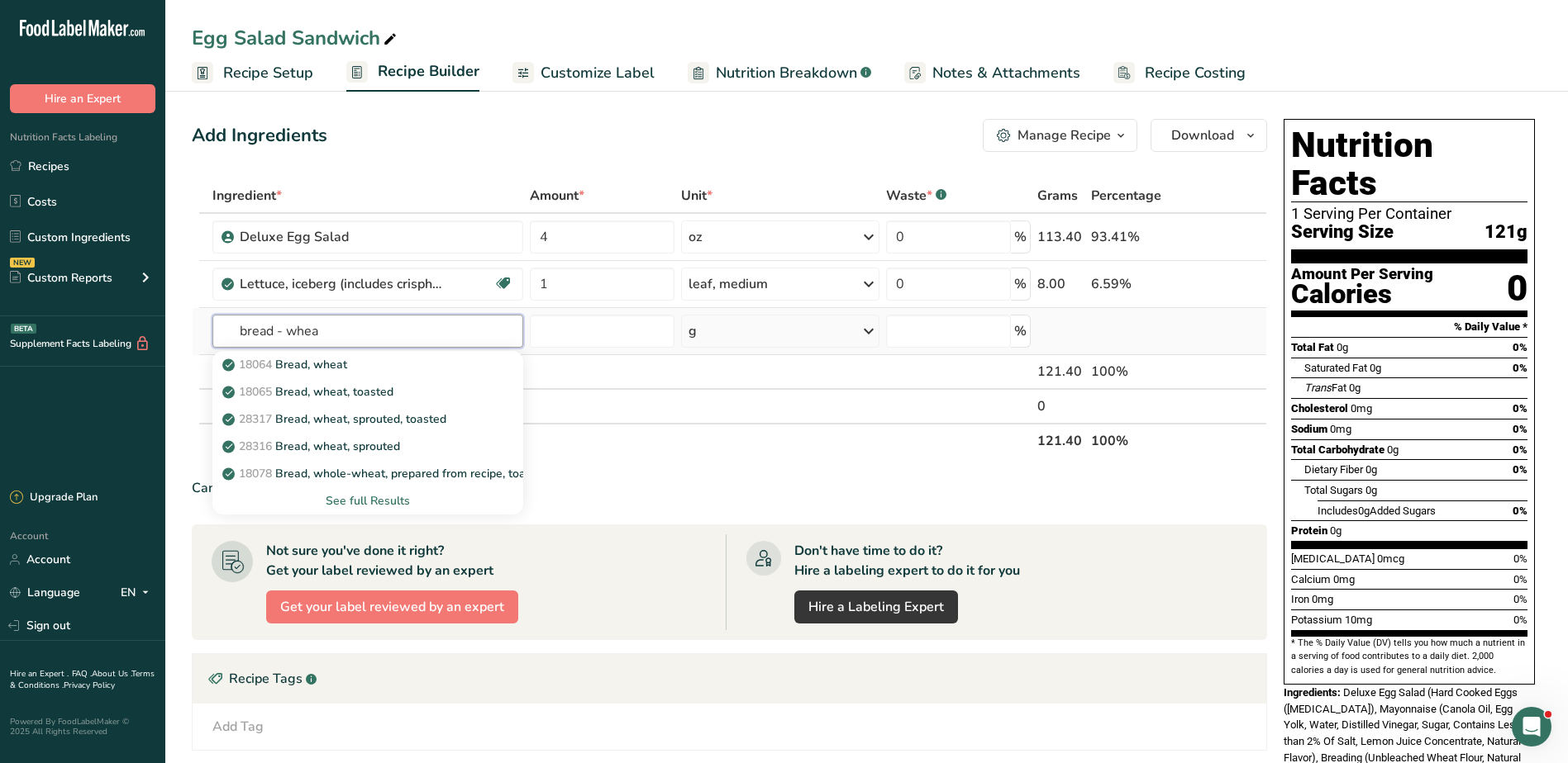
type input "bread - whea"
click at [369, 498] on div "See full Results" at bounding box center [367, 501] width 284 height 18
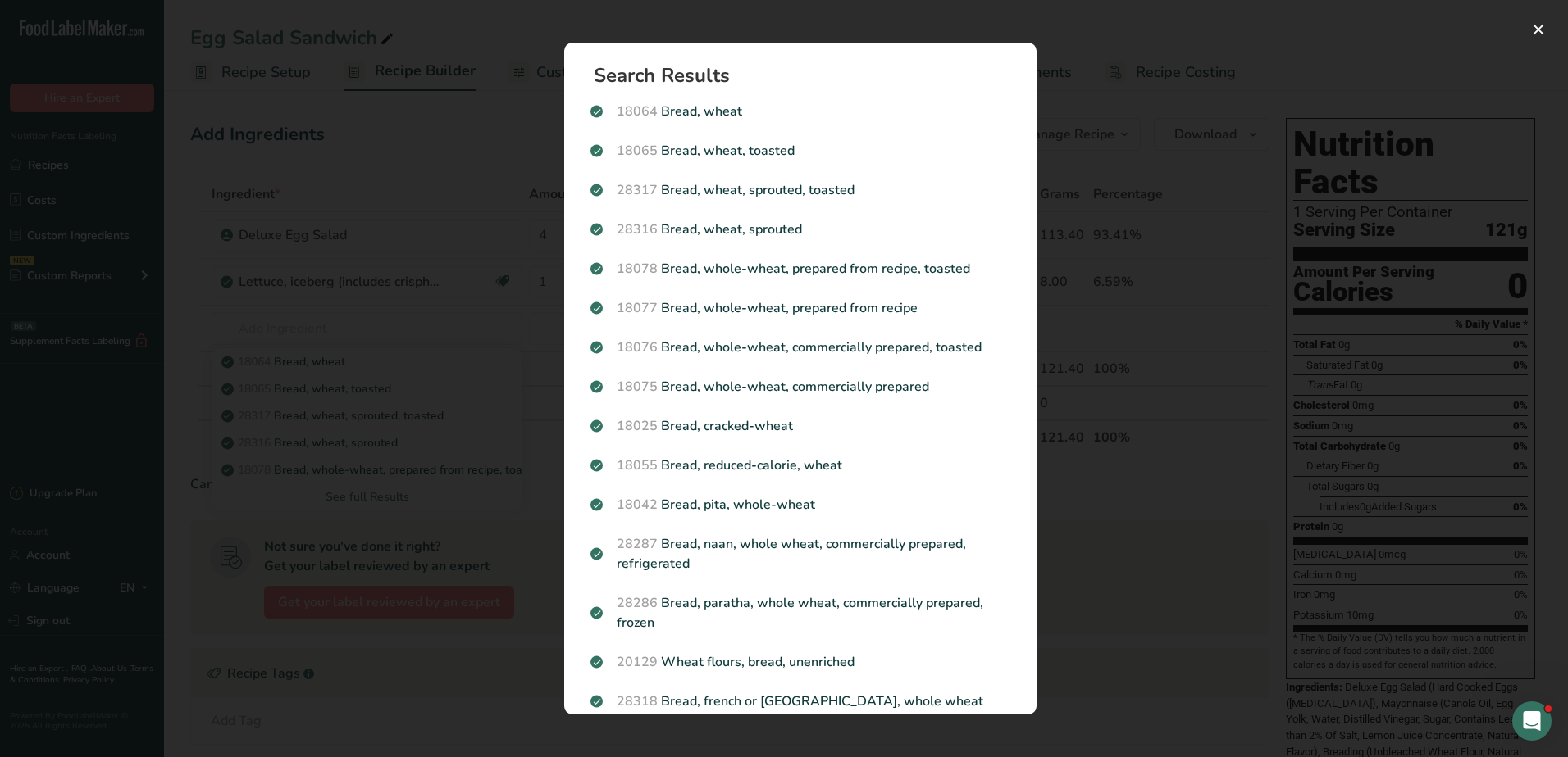
click at [158, 522] on div "Search results modal" at bounding box center [784, 378] width 1568 height 757
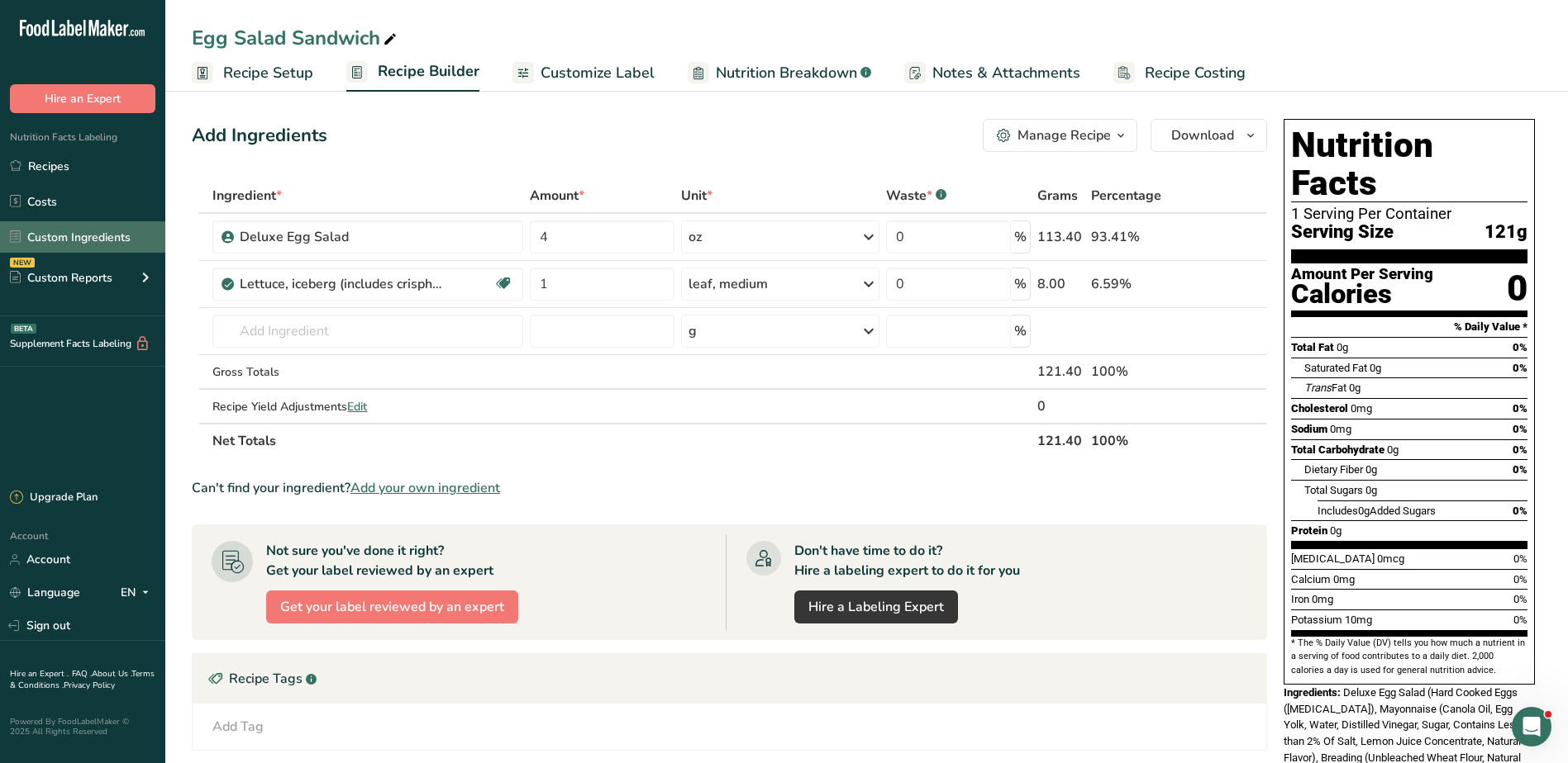
drag, startPoint x: 76, startPoint y: 228, endPoint x: 83, endPoint y: 236, distance: 10.6
click at [76, 228] on link "Custom Ingredients" at bounding box center [83, 237] width 165 height 31
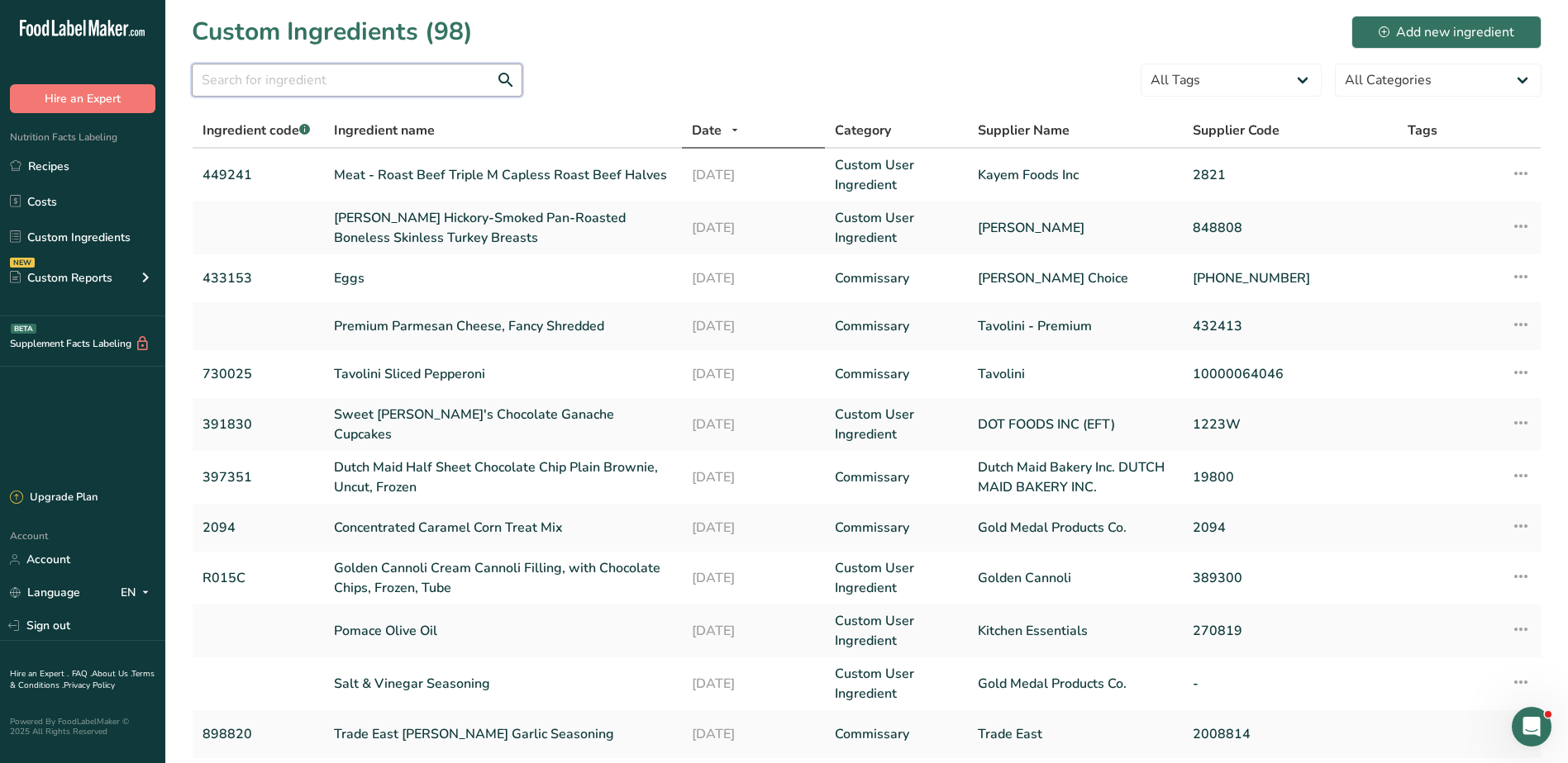
click at [300, 80] on input "text" at bounding box center [357, 81] width 331 height 33
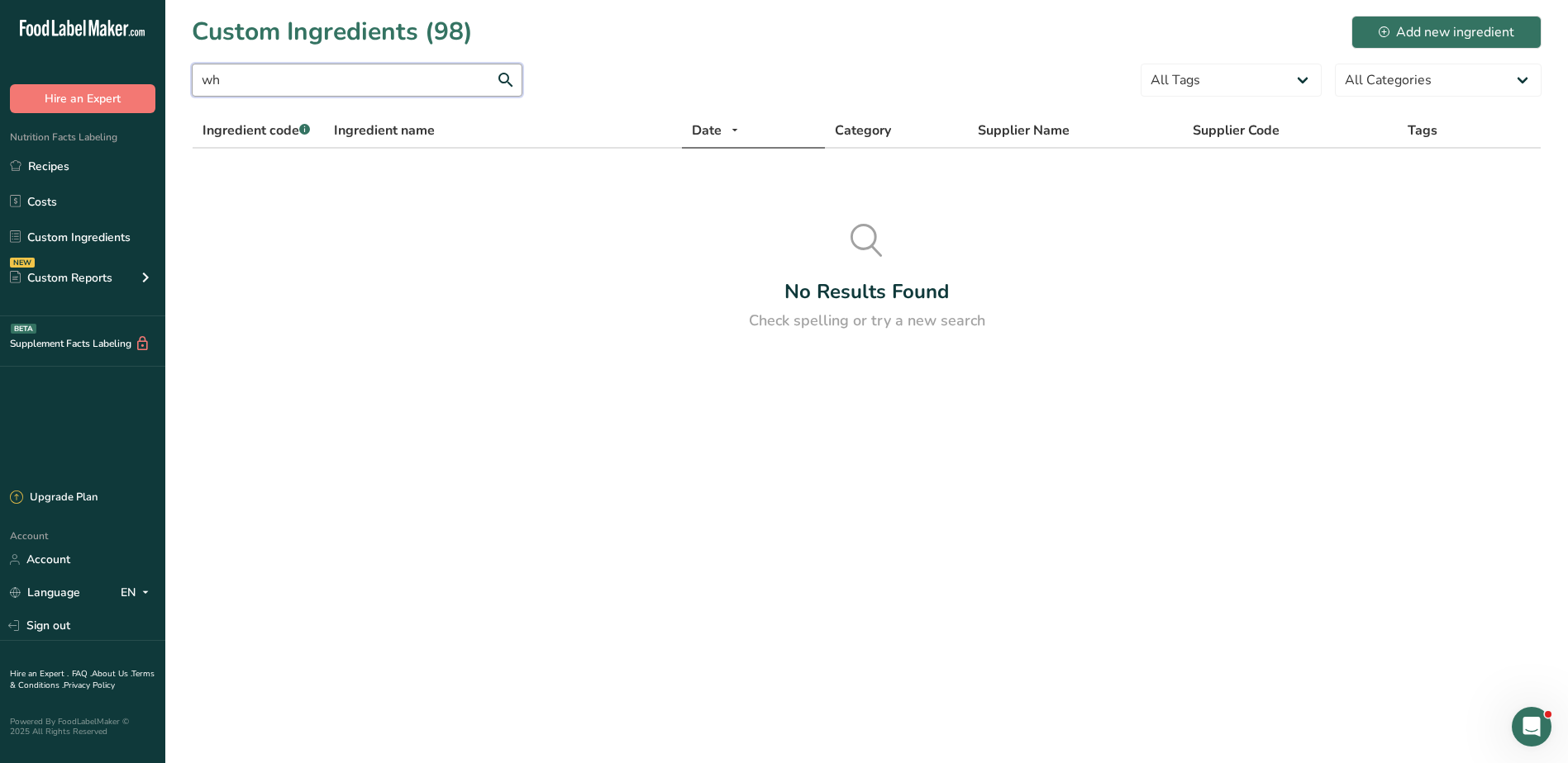
type input "w"
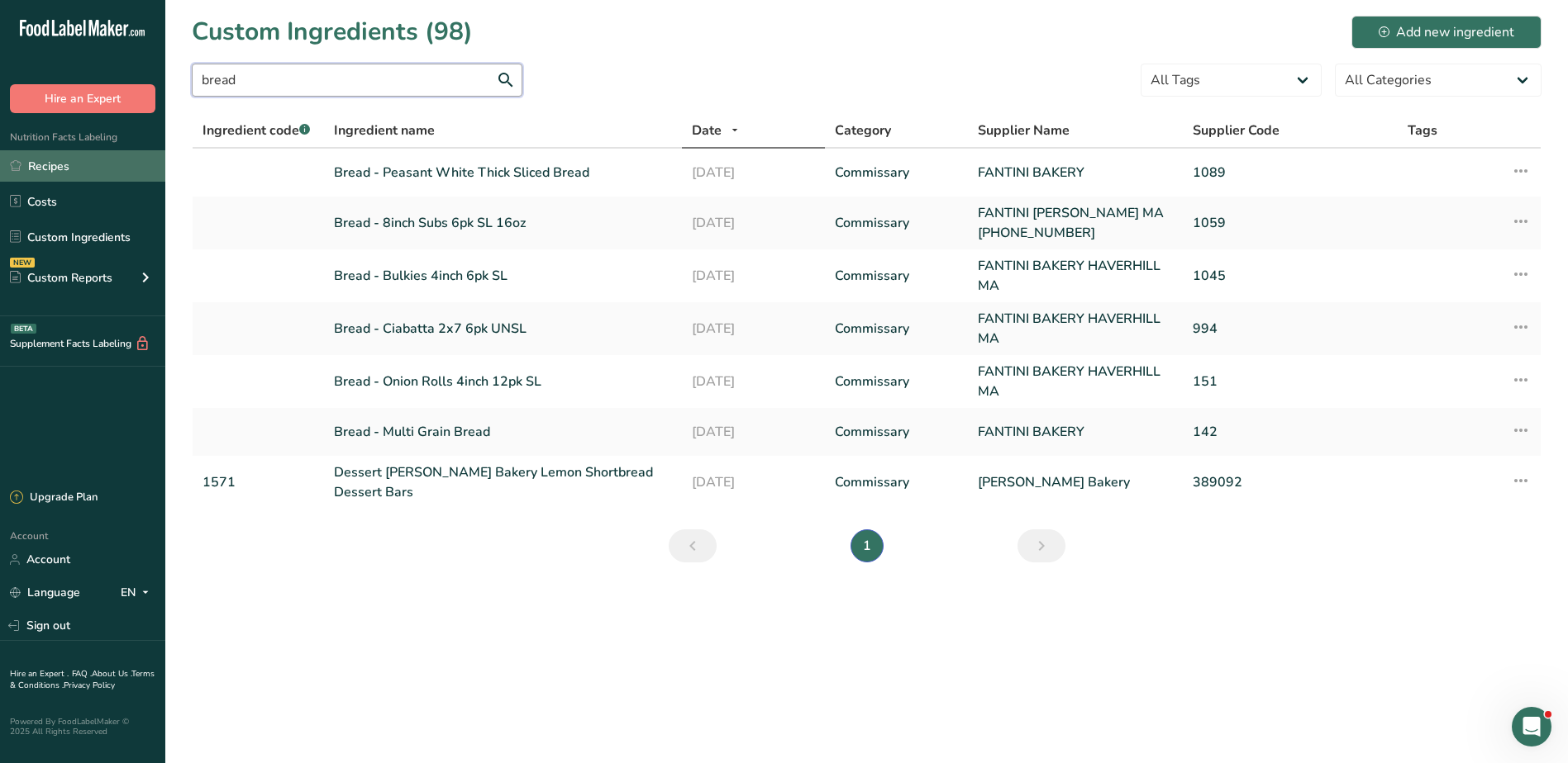
type input "bread"
click at [49, 172] on link "Recipes" at bounding box center [83, 166] width 165 height 31
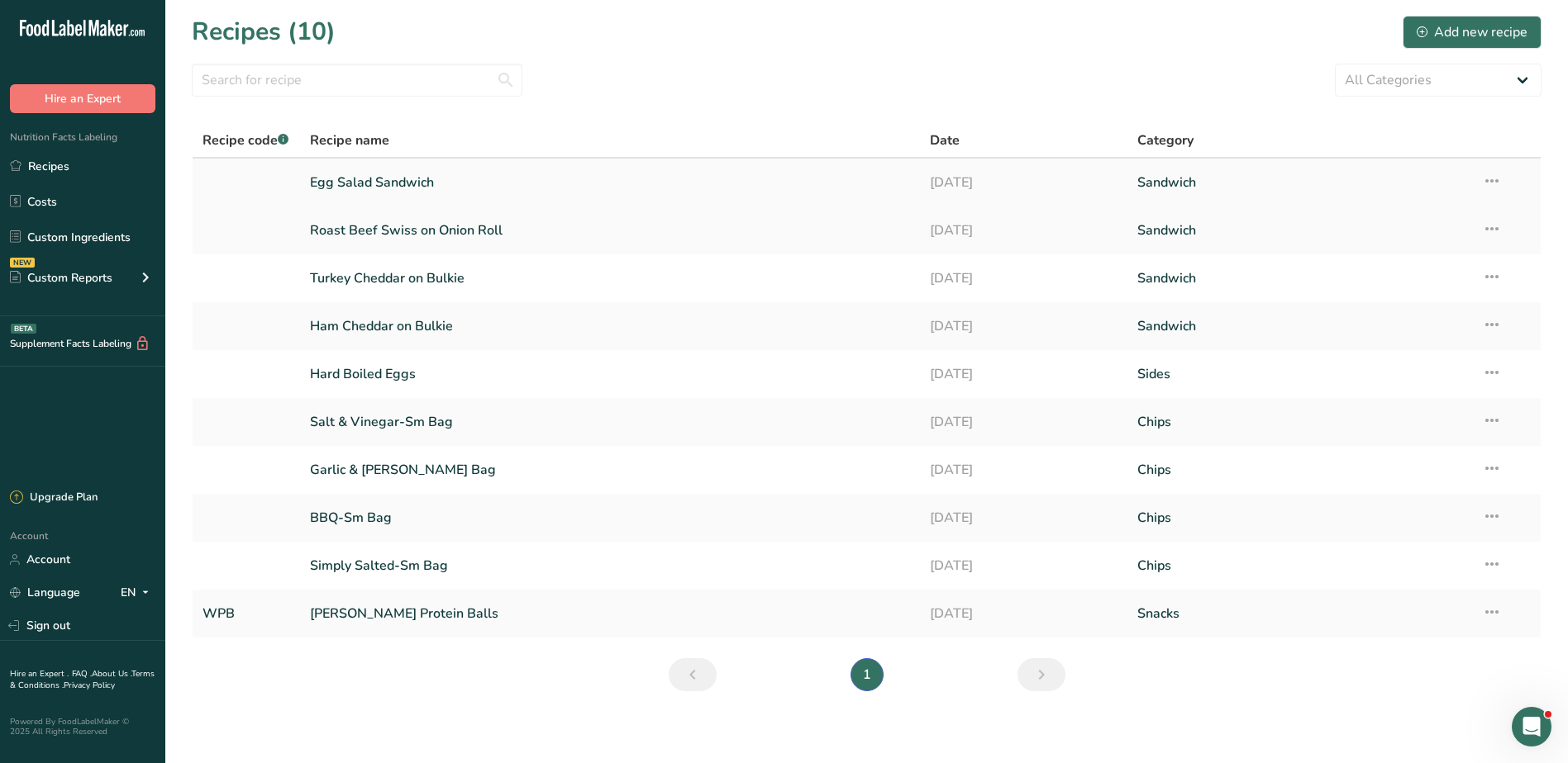
click at [380, 188] on link "Egg Salad Sandwich" at bounding box center [611, 182] width 601 height 34
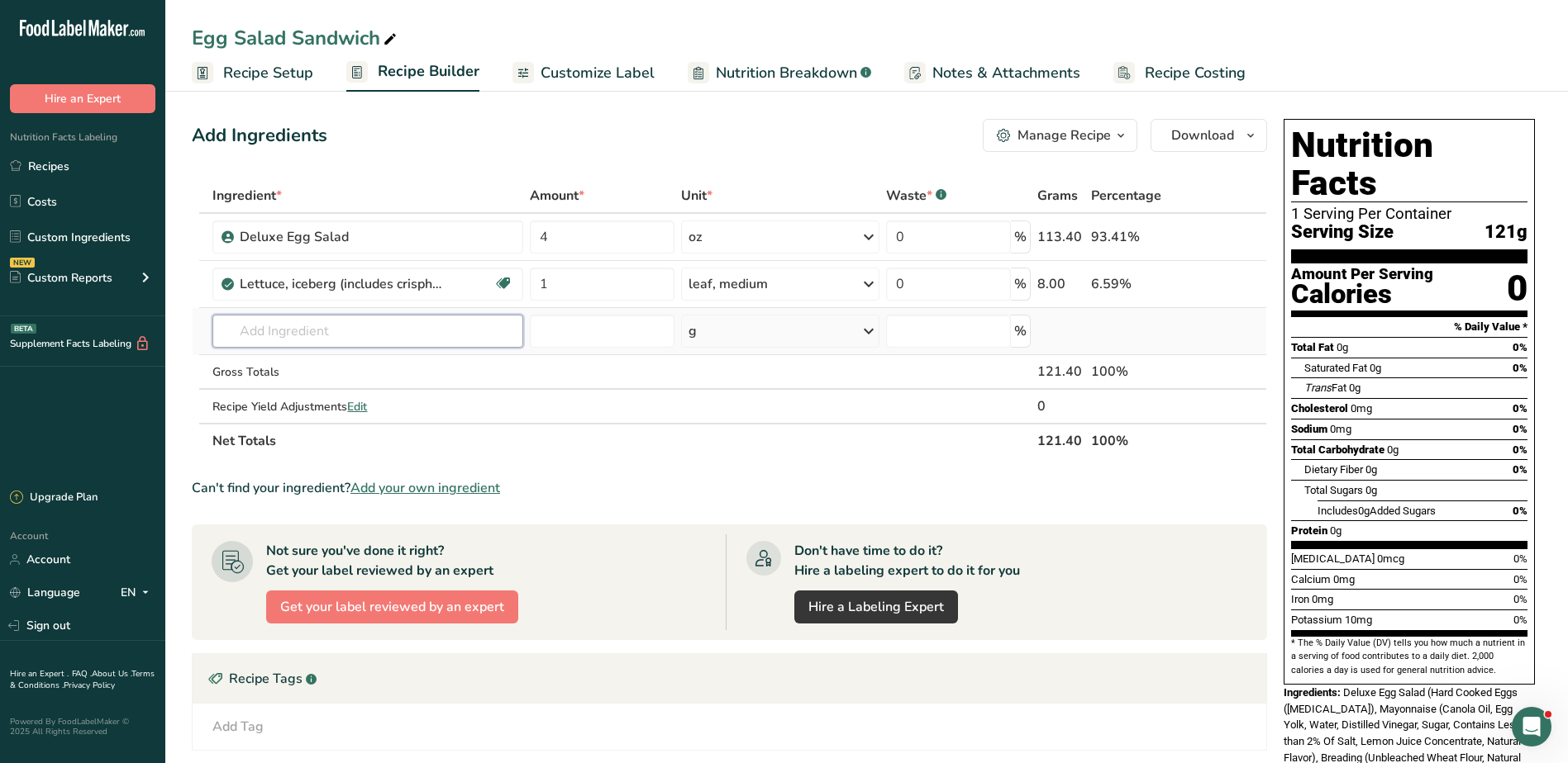
click at [345, 334] on input "text" at bounding box center [367, 332] width 310 height 33
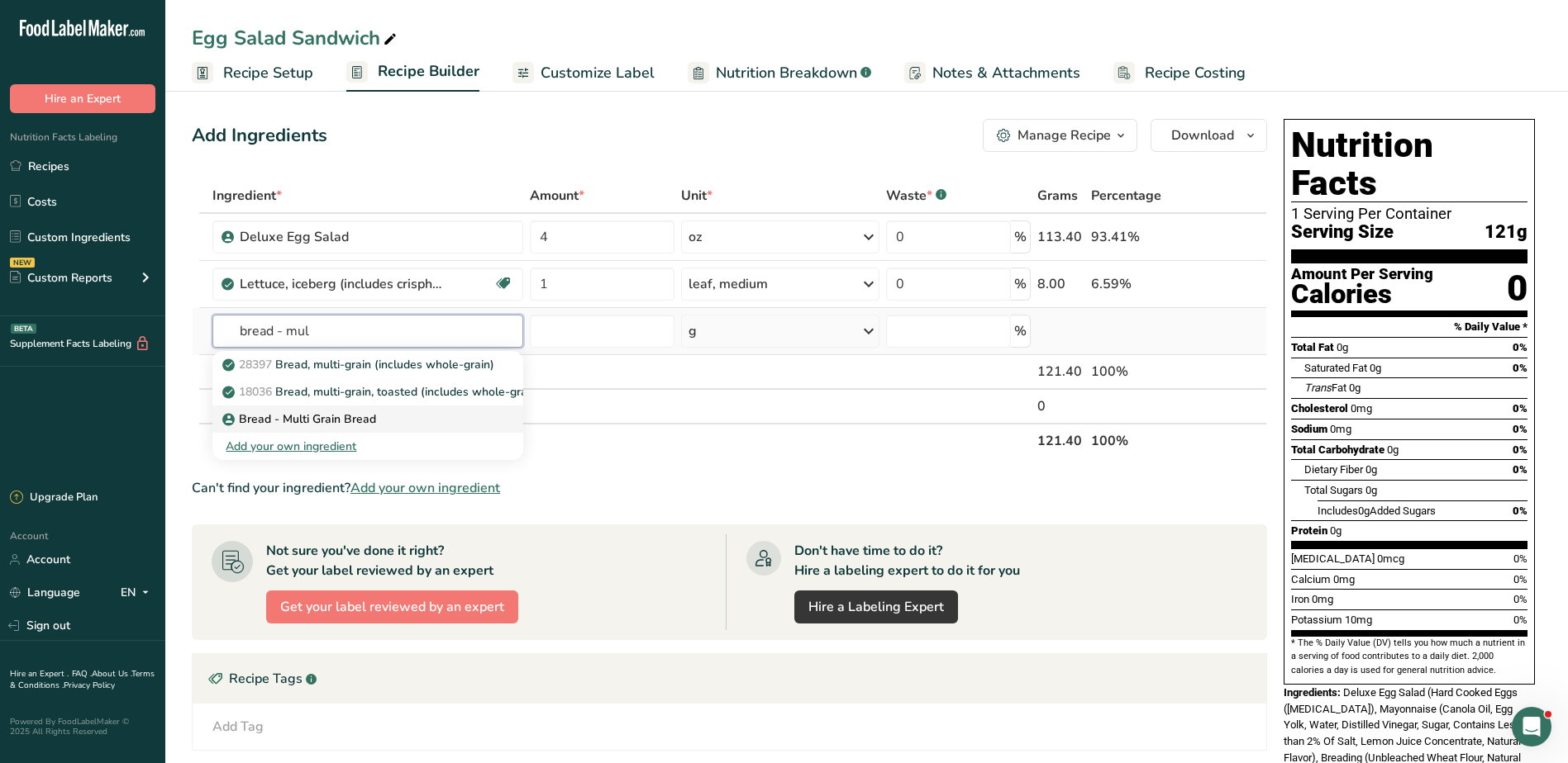
type input "bread - mul"
click at [357, 422] on p "Bread - Multi Grain Bread" at bounding box center [301, 419] width 150 height 18
type input "Bread - Multi Grain Bread"
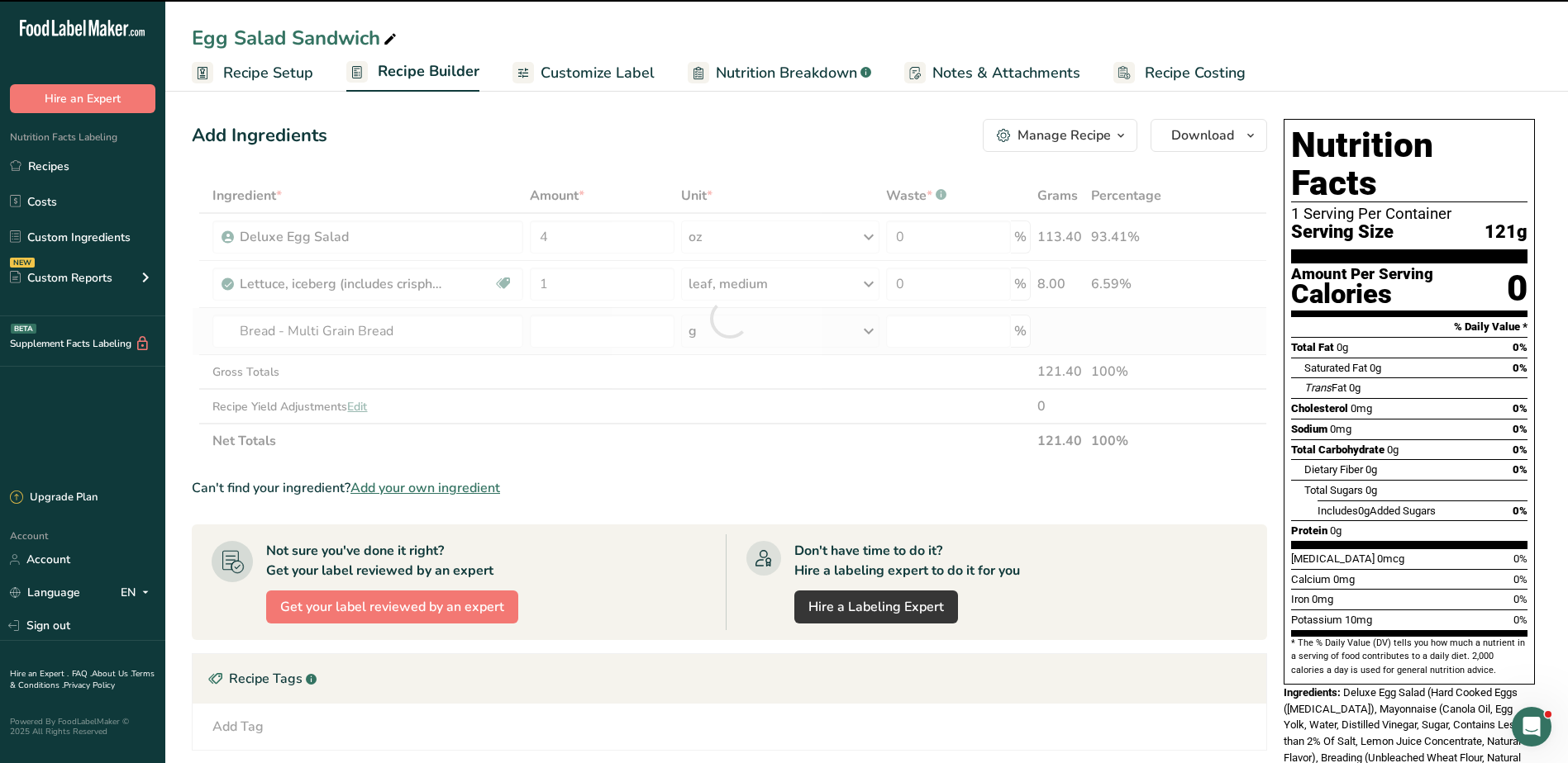
type input "0"
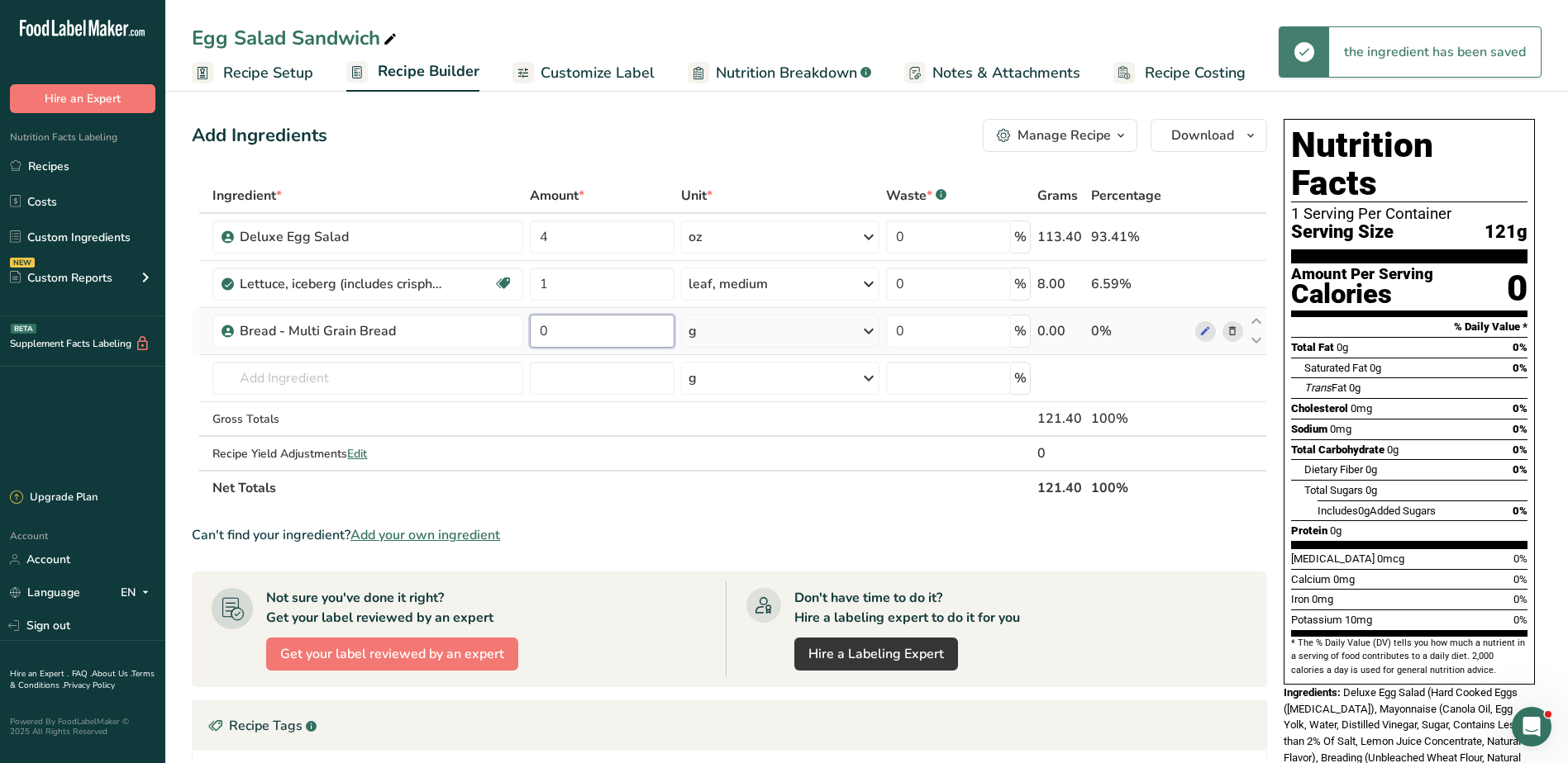
click at [563, 331] on input "0" at bounding box center [601, 332] width 144 height 33
click at [868, 326] on div "Ingredient * Amount * Unit * Waste * .a-a{fill:#347362;}.b-a{fill:#fff;} Grams …" at bounding box center [729, 342] width 1076 height 327
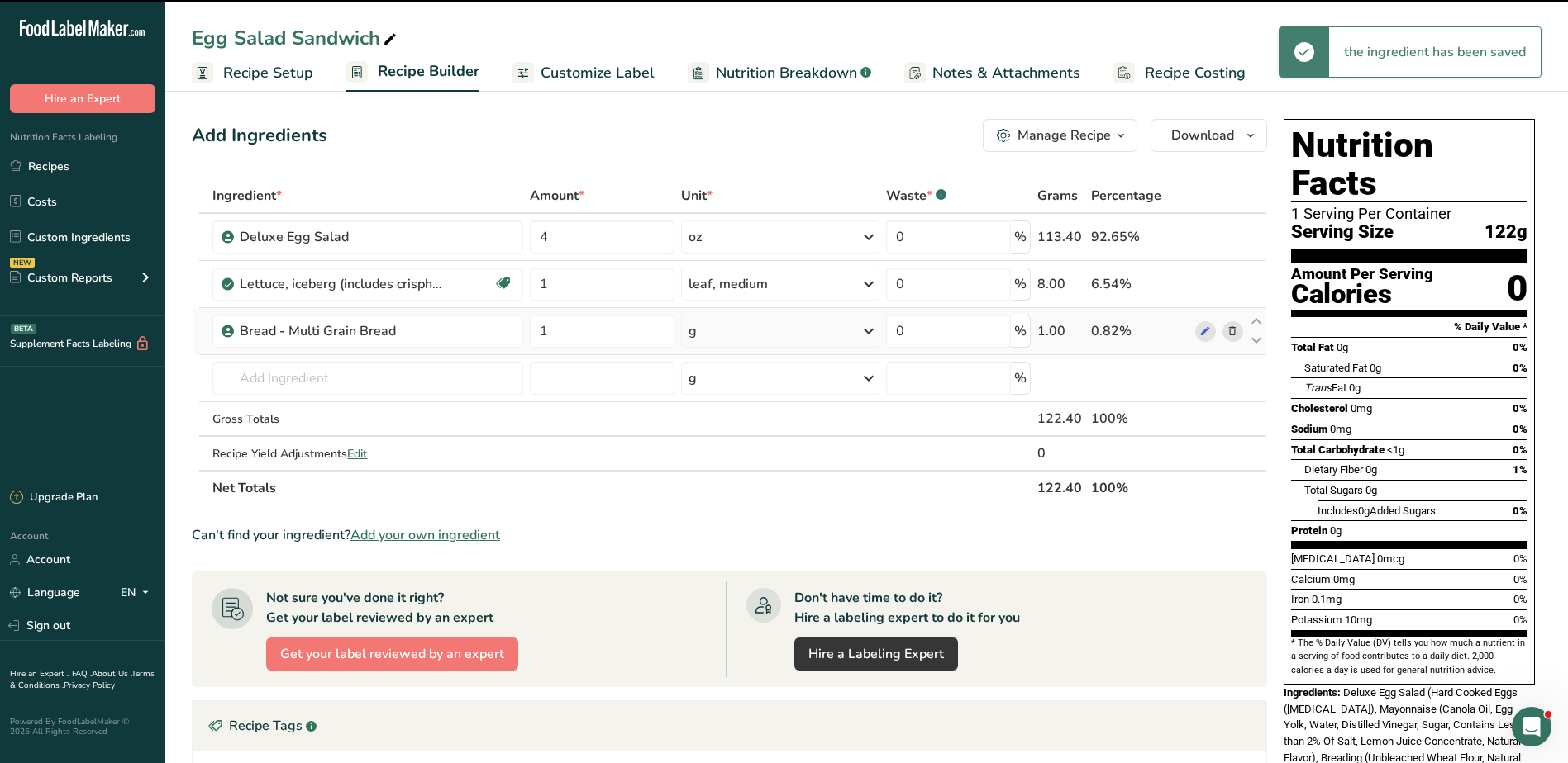
click at [868, 326] on icon at bounding box center [868, 331] width 20 height 29
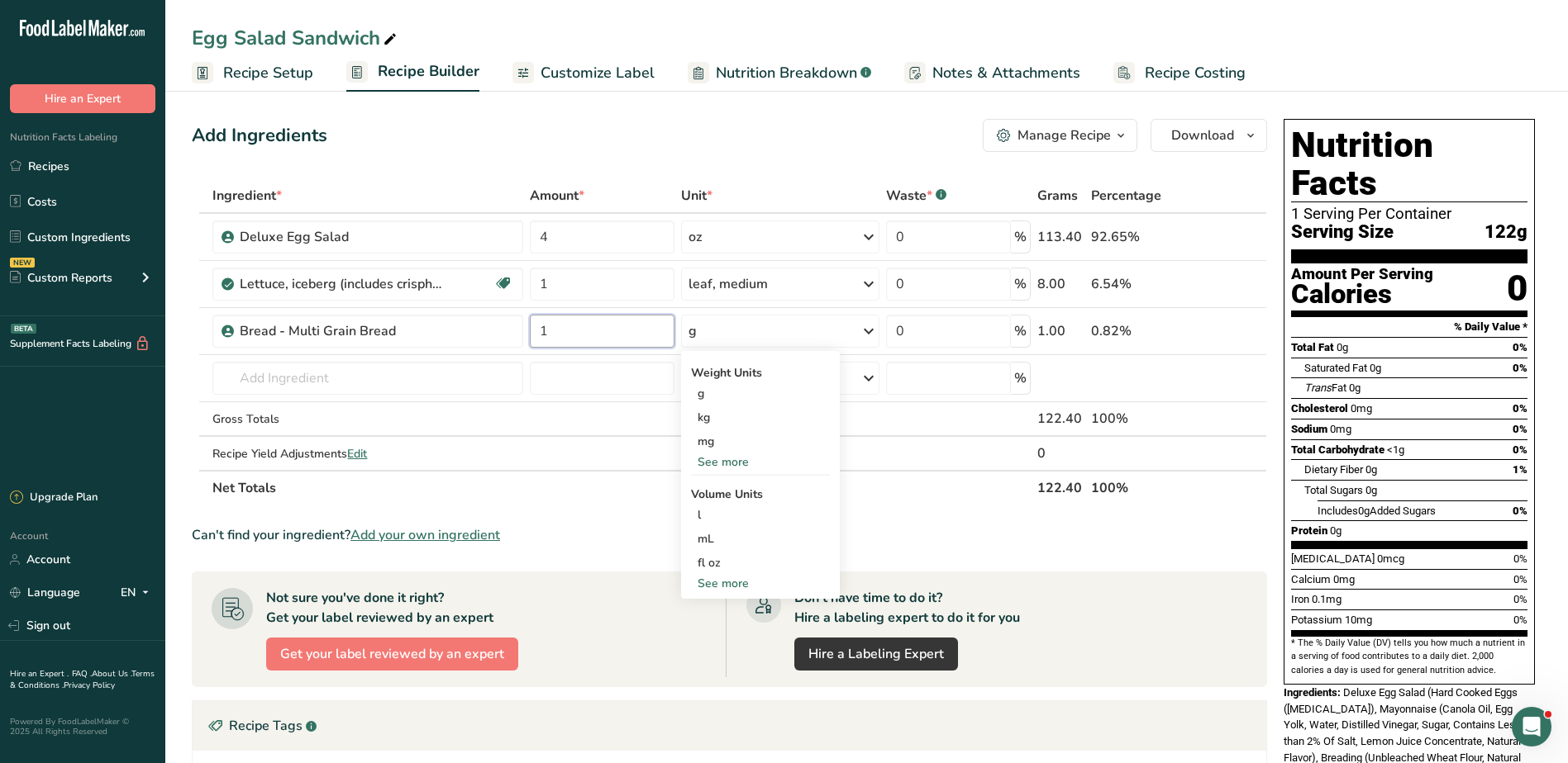
drag, startPoint x: 612, startPoint y: 342, endPoint x: 526, endPoint y: 334, distance: 86.4
click at [526, 334] on tr "Bread - Multi Grain Bread 1 g Weight Units g kg mg See more Volume Units l Volu…" at bounding box center [729, 332] width 1074 height 47
type input "76"
drag, startPoint x: 587, startPoint y: 74, endPoint x: 631, endPoint y: 72, distance: 44.0
click at [587, 74] on span "Customize Label" at bounding box center [597, 73] width 114 height 23
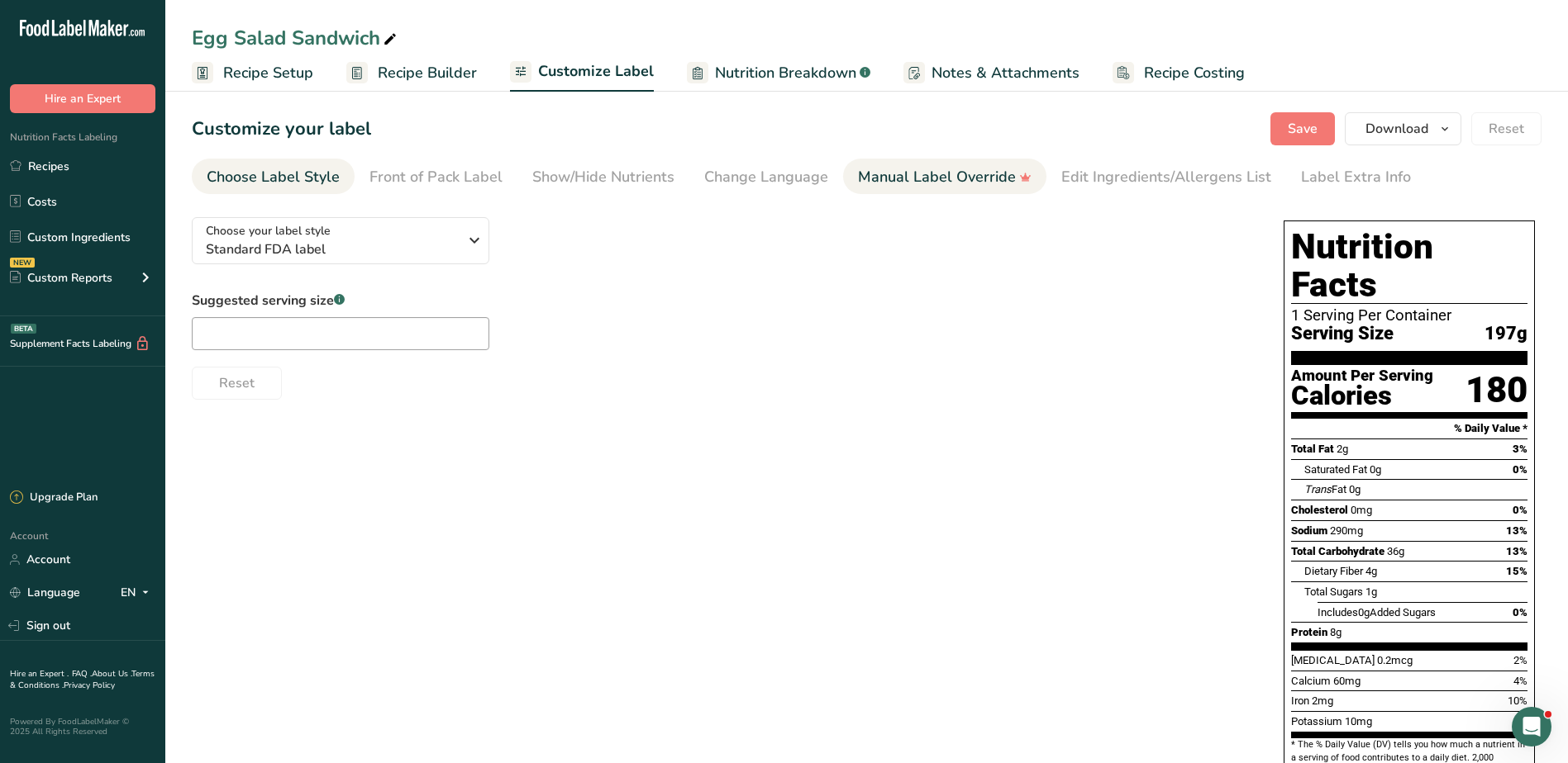
click at [904, 183] on div "Manual Label Override" at bounding box center [944, 177] width 174 height 23
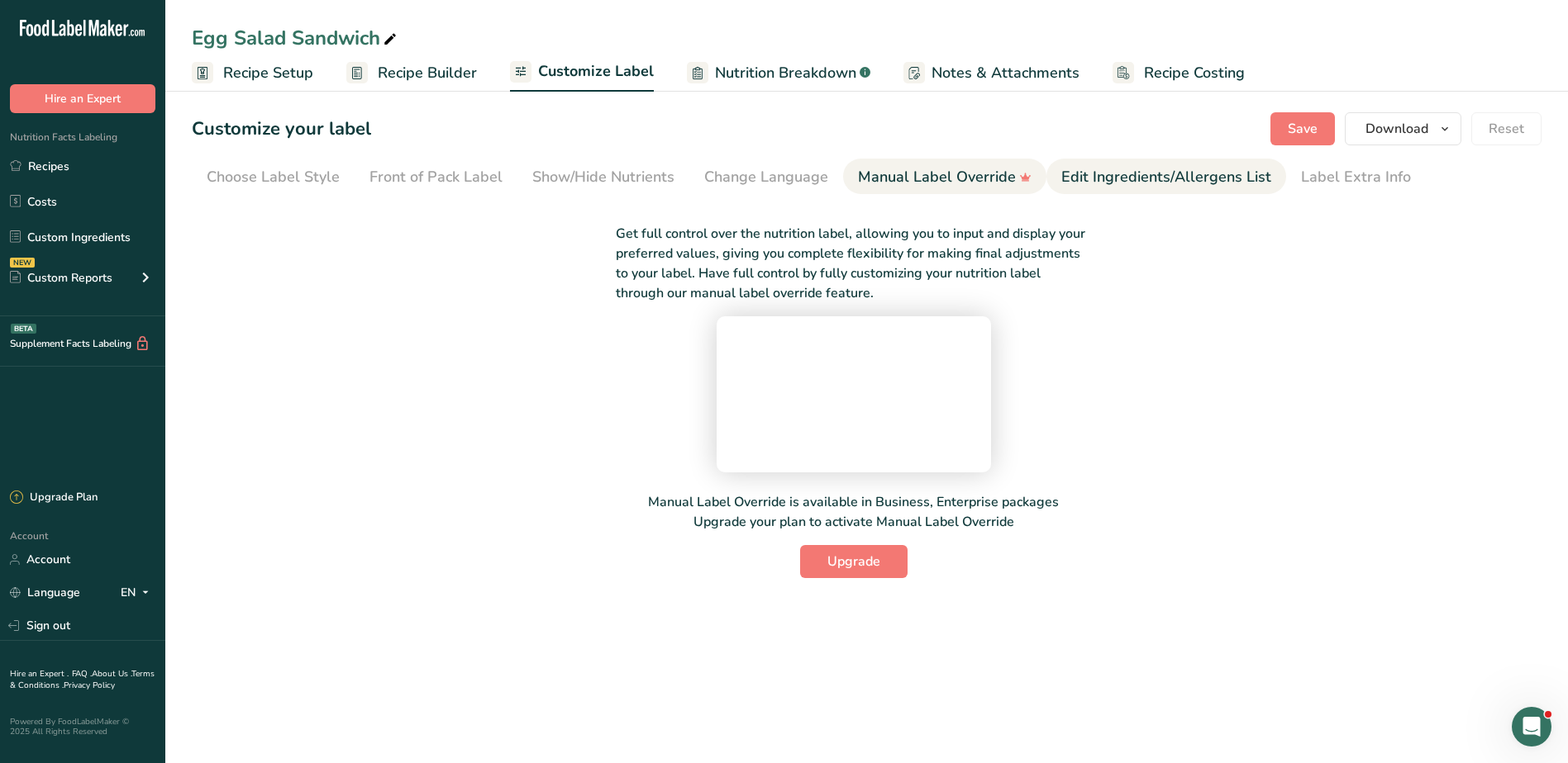
click at [1137, 179] on div "Edit Ingredients/Allergens List" at bounding box center [1166, 177] width 210 height 23
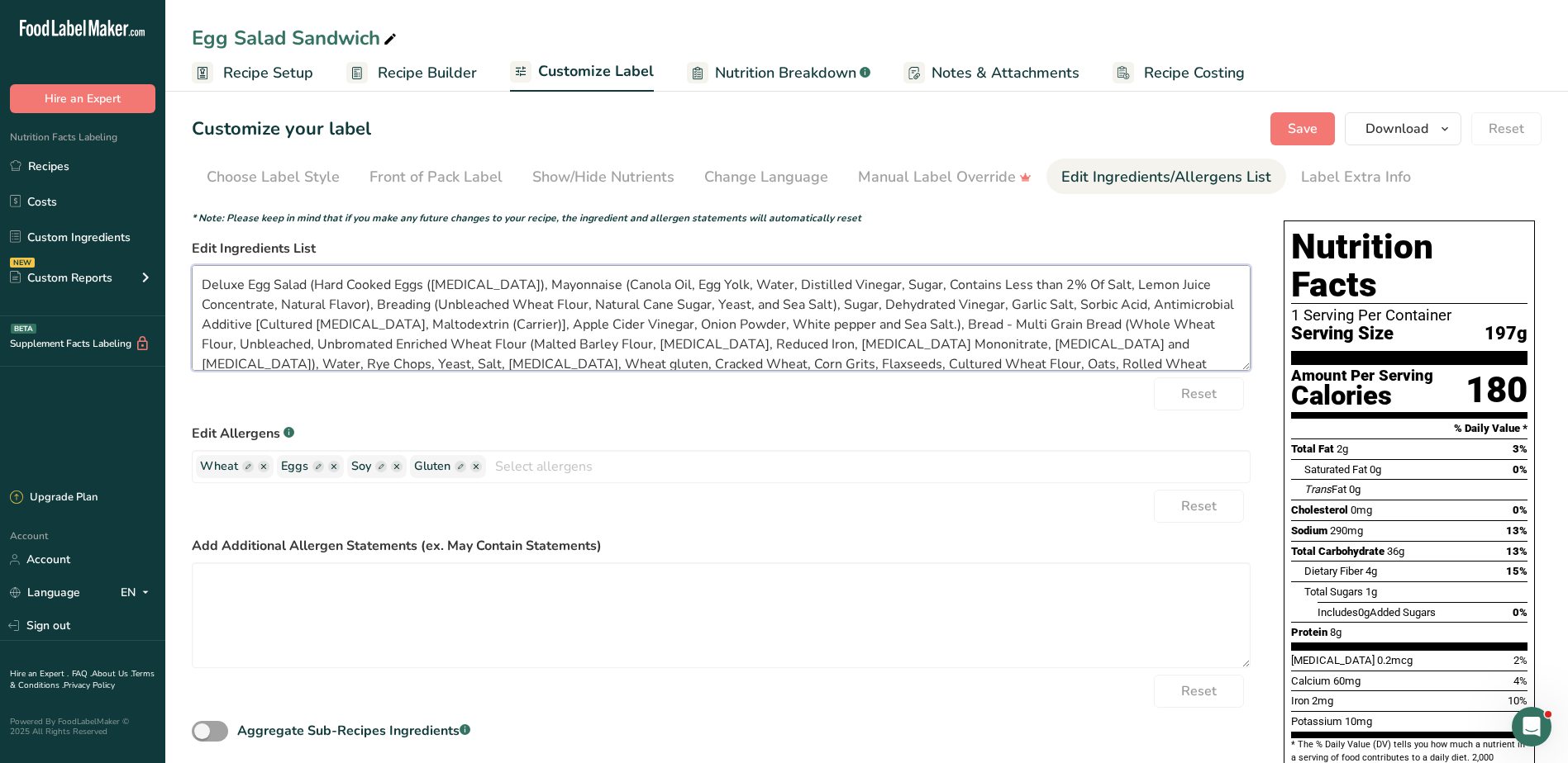
drag, startPoint x: 199, startPoint y: 284, endPoint x: 315, endPoint y: 275, distance: 116.3
click at [315, 275] on textarea "Deluxe Egg Salad (Hard Cooked Eggs ([MEDICAL_DATA]), Mayonnaise (Canola Oil, Eg…" at bounding box center [721, 318] width 1059 height 106
drag, startPoint x: 731, startPoint y: 323, endPoint x: 785, endPoint y: 323, distance: 54.0
click at [785, 323] on textarea "Hard Cooked Eggs ([MEDICAL_DATA]), Mayonnaise (Canola Oil, Egg Yolk, Water, Dis…" at bounding box center [721, 318] width 1059 height 106
drag, startPoint x: 1211, startPoint y: 352, endPoint x: 163, endPoint y: 274, distance: 1050.9
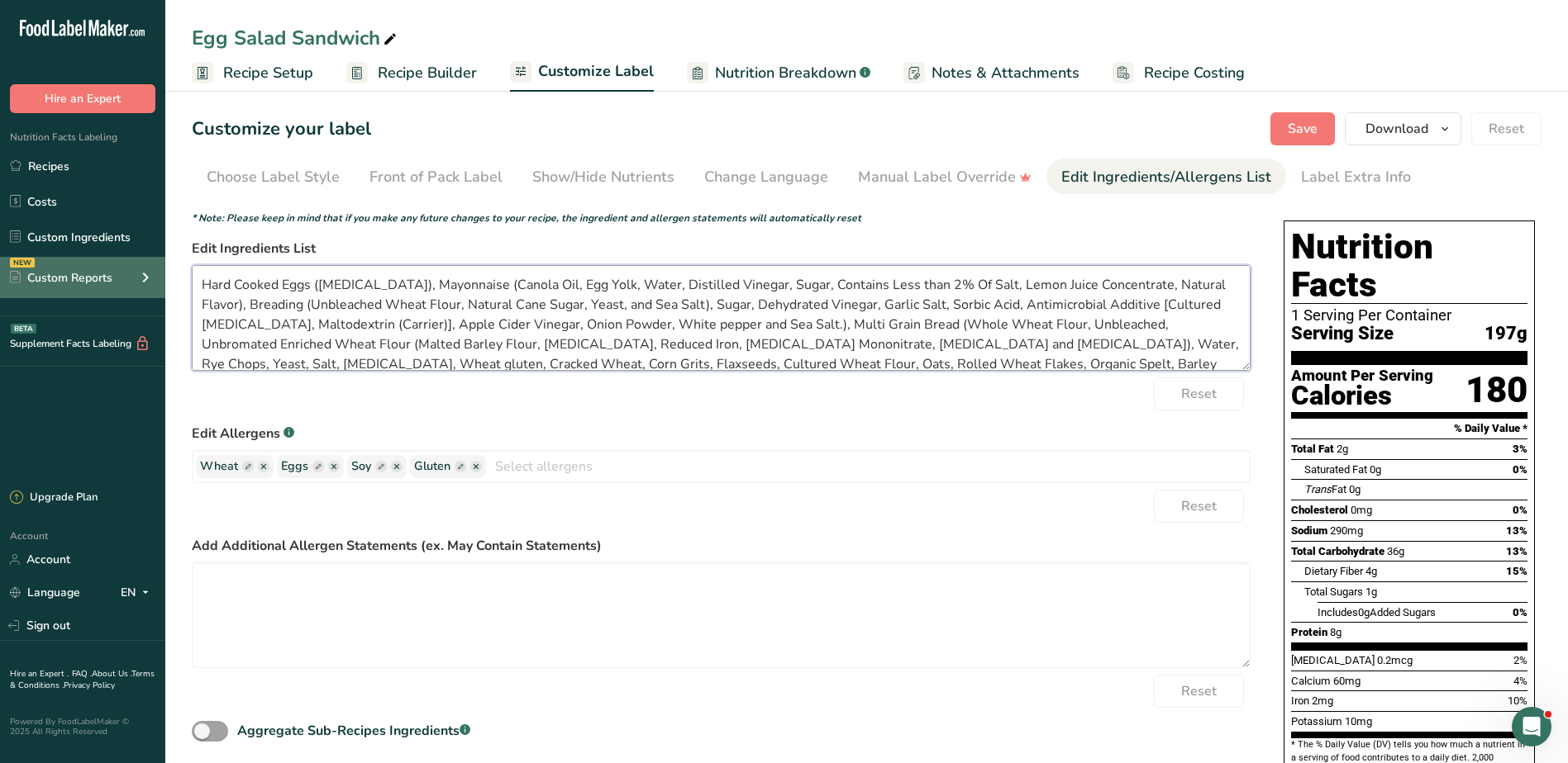
click at [177, 263] on section "Customize your label Save Download Choose what to show on your downloaded label…" at bounding box center [867, 628] width 1403 height 1085
type textarea "Hard Cooked Eggs ([MEDICAL_DATA]), Mayonnaise (Canola Oil, Egg Yolk, Water, Dis…"
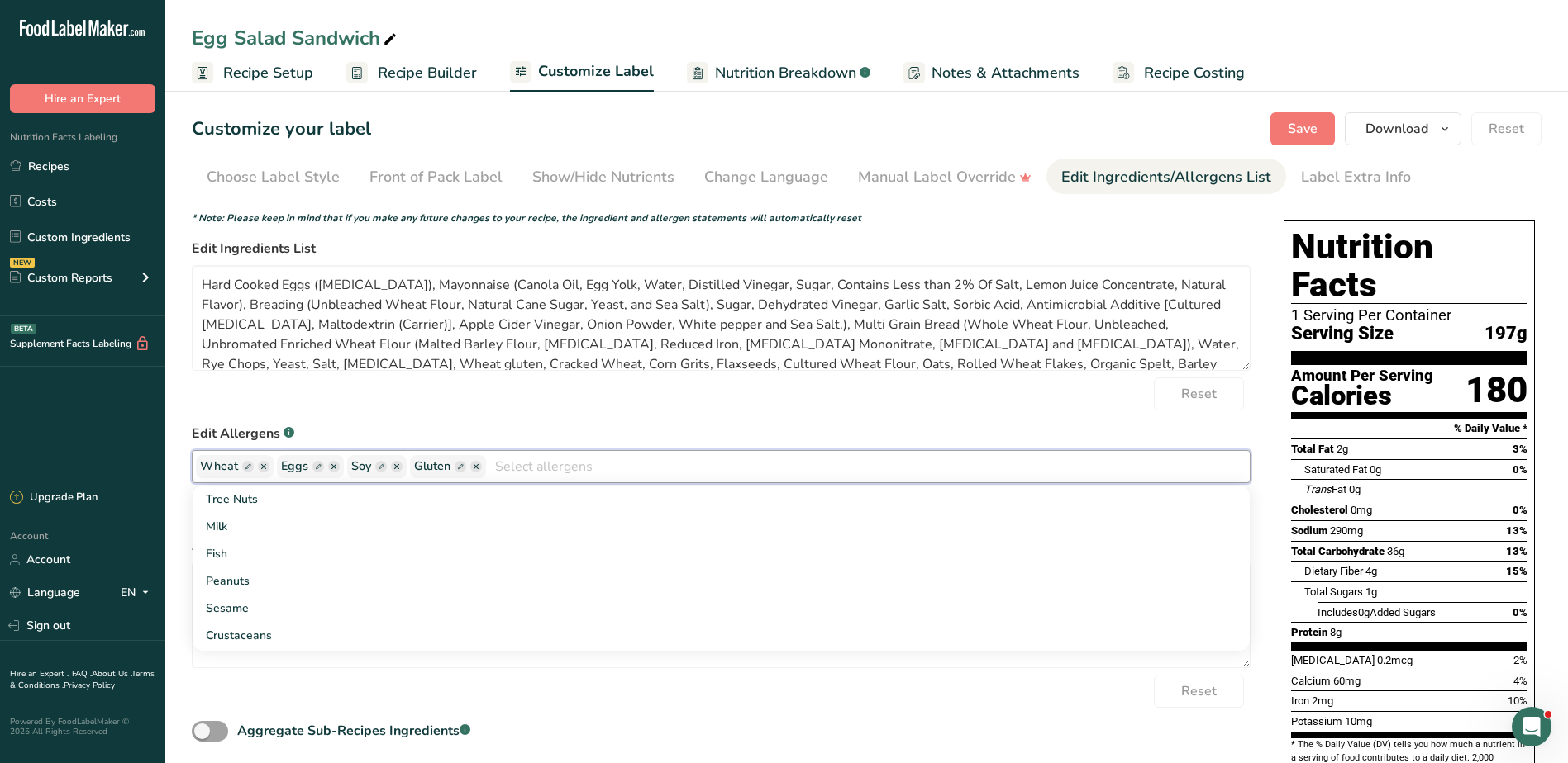
drag, startPoint x: 560, startPoint y: 468, endPoint x: 202, endPoint y: 464, distance: 358.0
click at [202, 464] on div "Wheat Eggs Soy [GEOGRAPHIC_DATA] Tree Nuts Milk Fish Peanuts Sesame Crustaceans…" at bounding box center [721, 467] width 1059 height 33
click at [1355, 55] on ul "Recipe Setup Recipe Builder Customize Label Nutrition Breakdown .a-a{fill:#3473…" at bounding box center [867, 73] width 1403 height 39
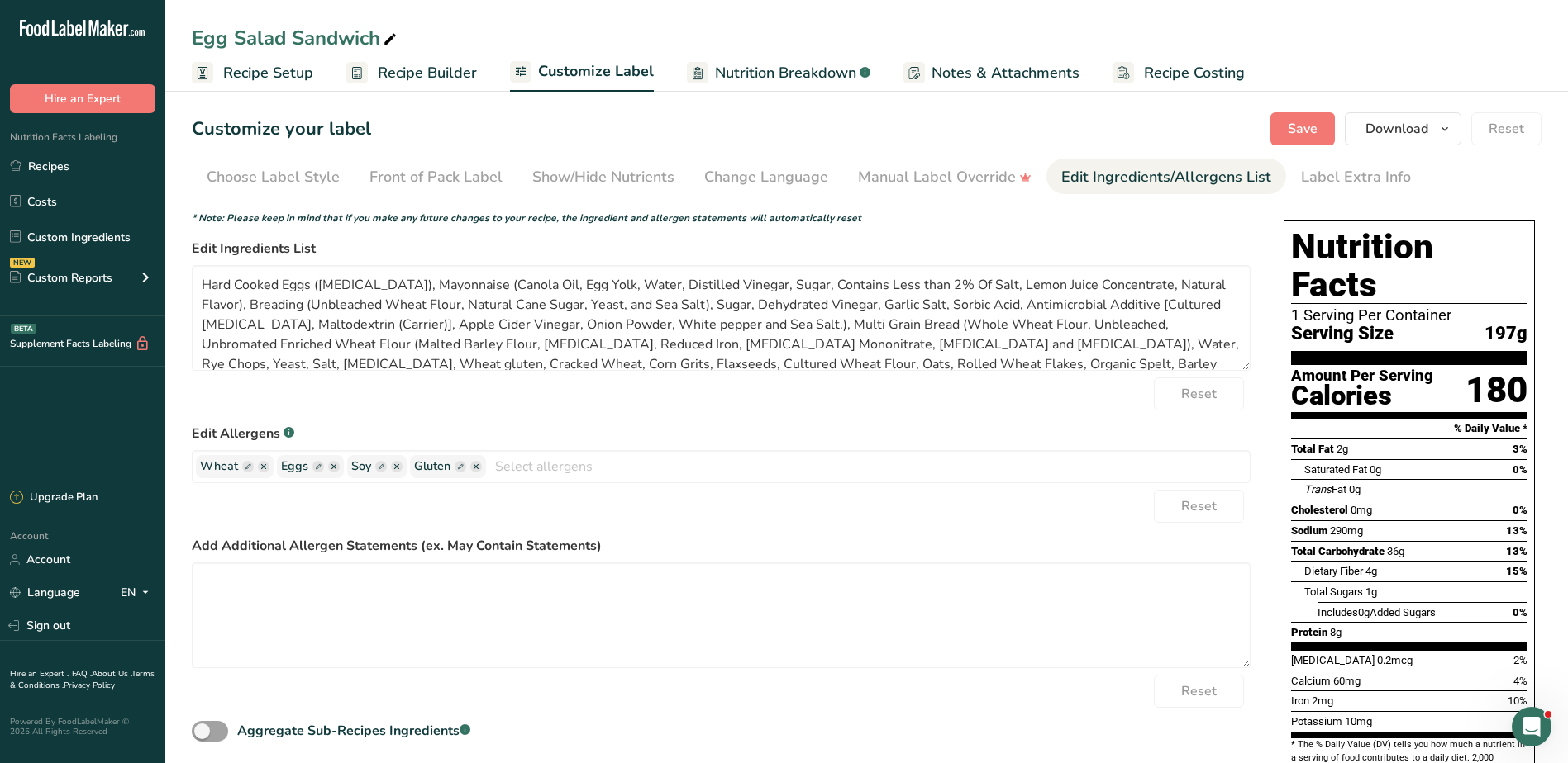
click at [1295, 27] on div "Egg Salad Sandwich" at bounding box center [867, 38] width 1403 height 29
